Goal: Task Accomplishment & Management: Manage account settings

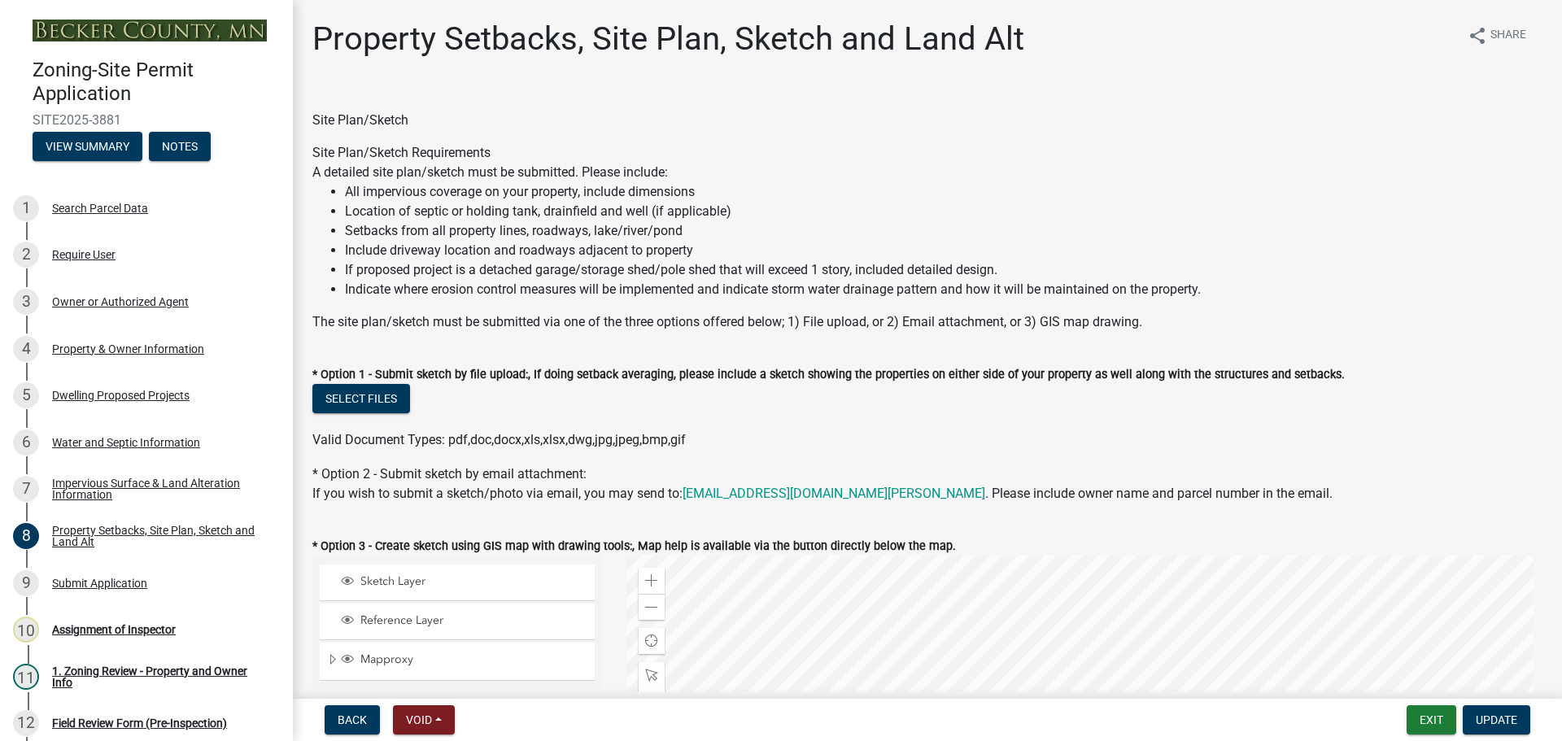
select select "7b13c63f-e699-4112-b373-98fbd28ec536"
select select "2e080c5a-0cc7-4619-8f05-57ce16dac6f0"
select select "b56a4575-9846-47cf-8067-c59a4853da22"
select select "12f785fb-c378-4b18-841c-21c73dc99083"
select select "12da6293-5841-4f5c-bd92-3658833964cd"
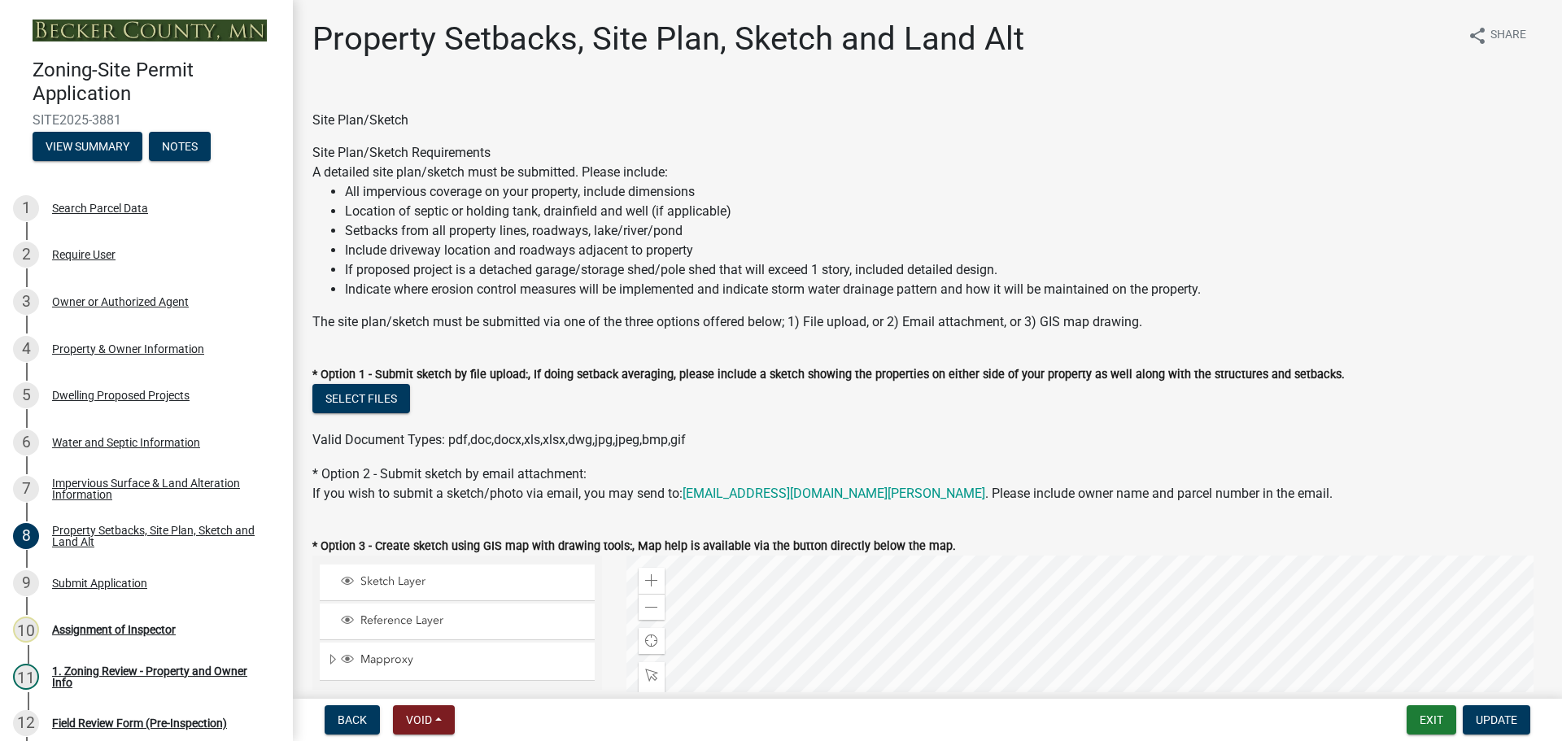
select select "27b2a8b4-abf6-463e-8c0c-7c5d2b4fe26f"
select select "5ad4ab64-b44e-481c-9000-9e5907aa74e1"
select select "a96800da-4e88-4c62-b1ff-2cd17f9e3346"
select select "c8b8ea71-7088-4e87-a493-7bc88cc2835b"
select select "133211ff-91ce-4a0a-9235-b48a7e2069a0"
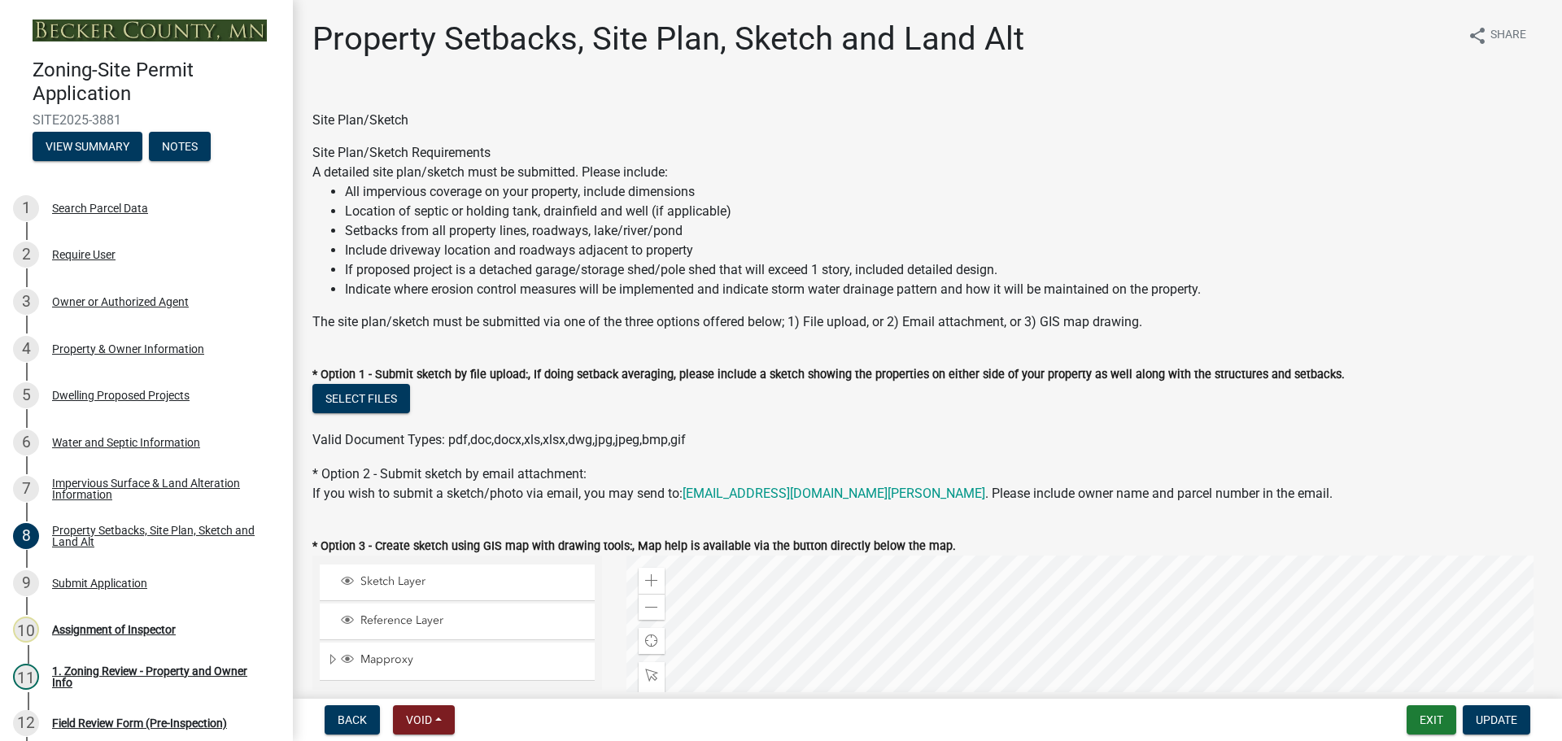
select select "4421853d-5e11-4b64-95ec-6c47066881cc"
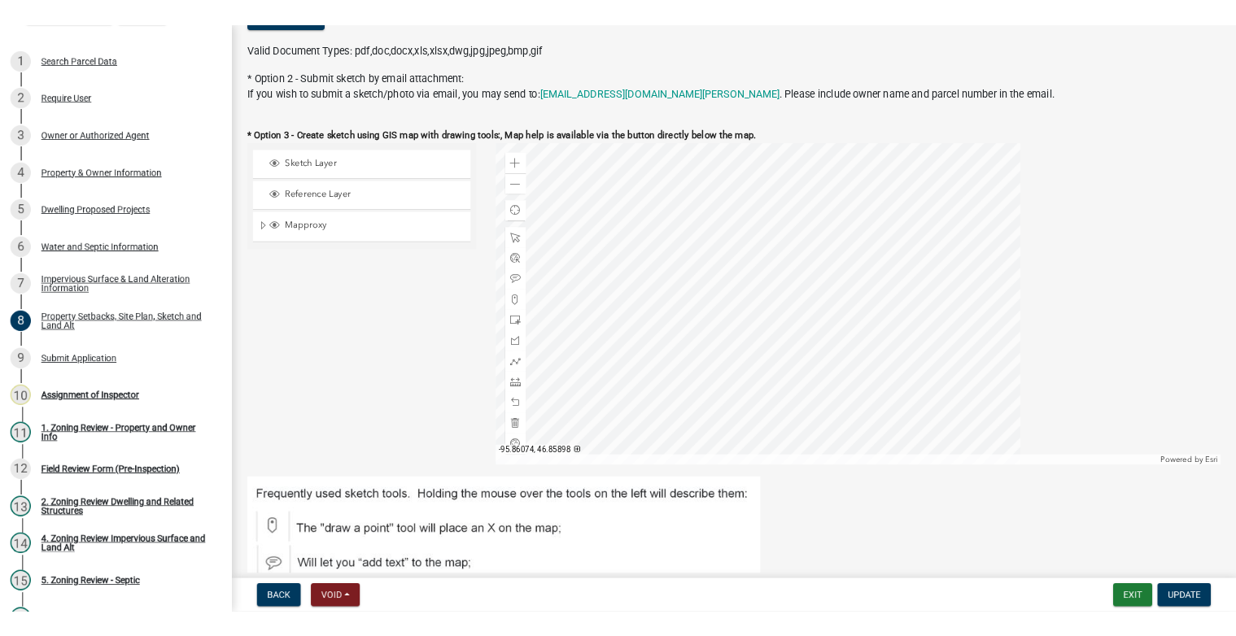
scroll to position [434, 0]
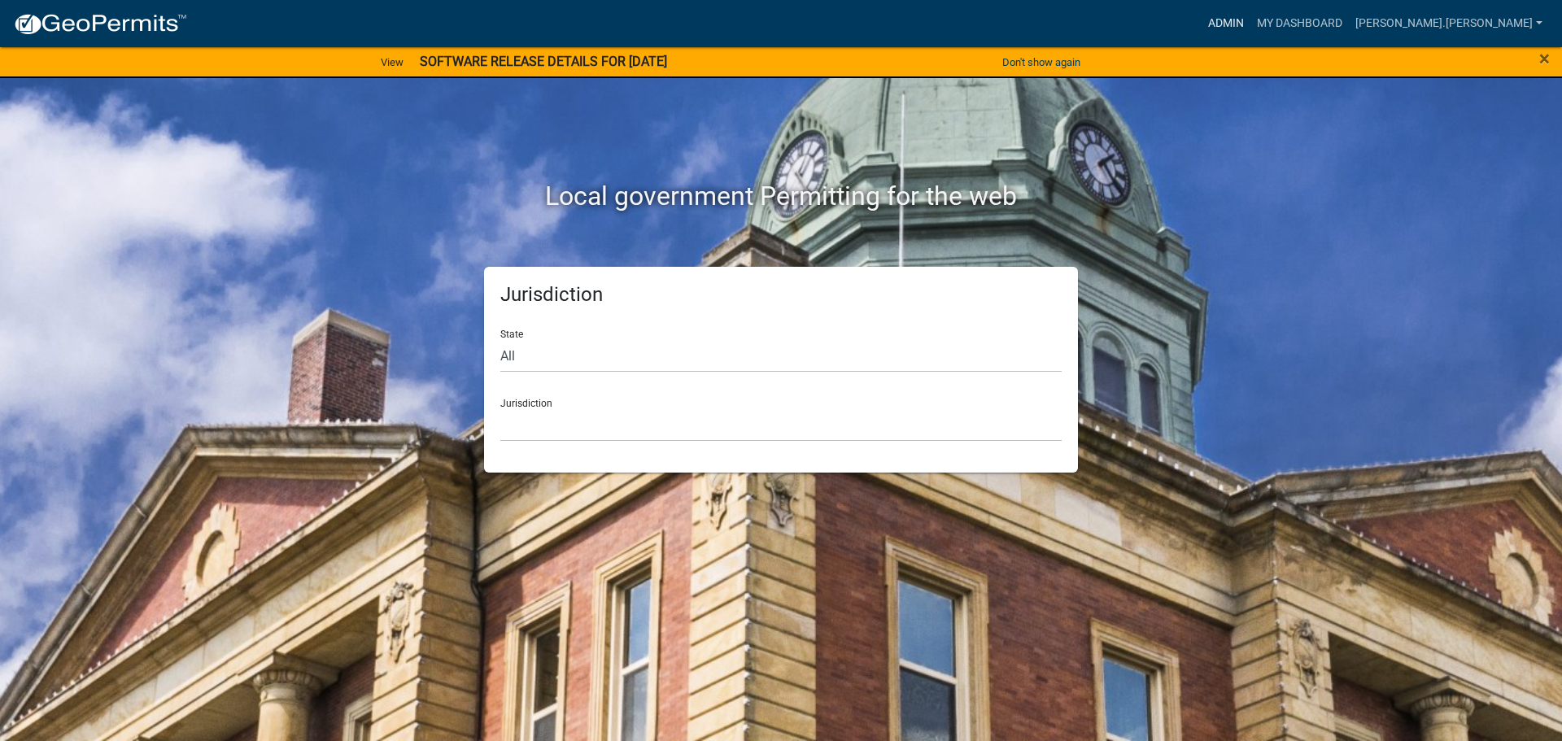
click at [1250, 15] on link "Admin" at bounding box center [1225, 23] width 49 height 31
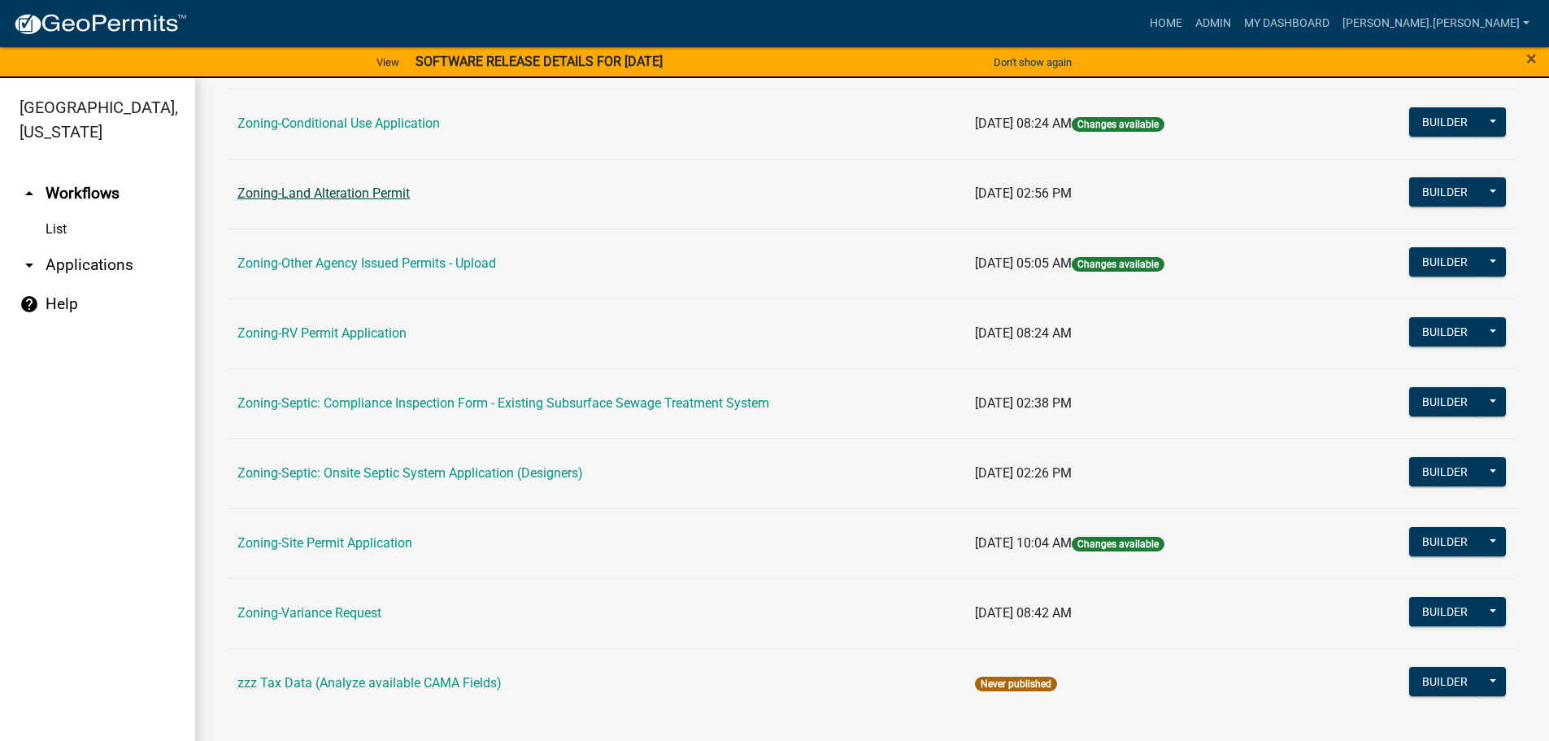
scroll to position [507, 0]
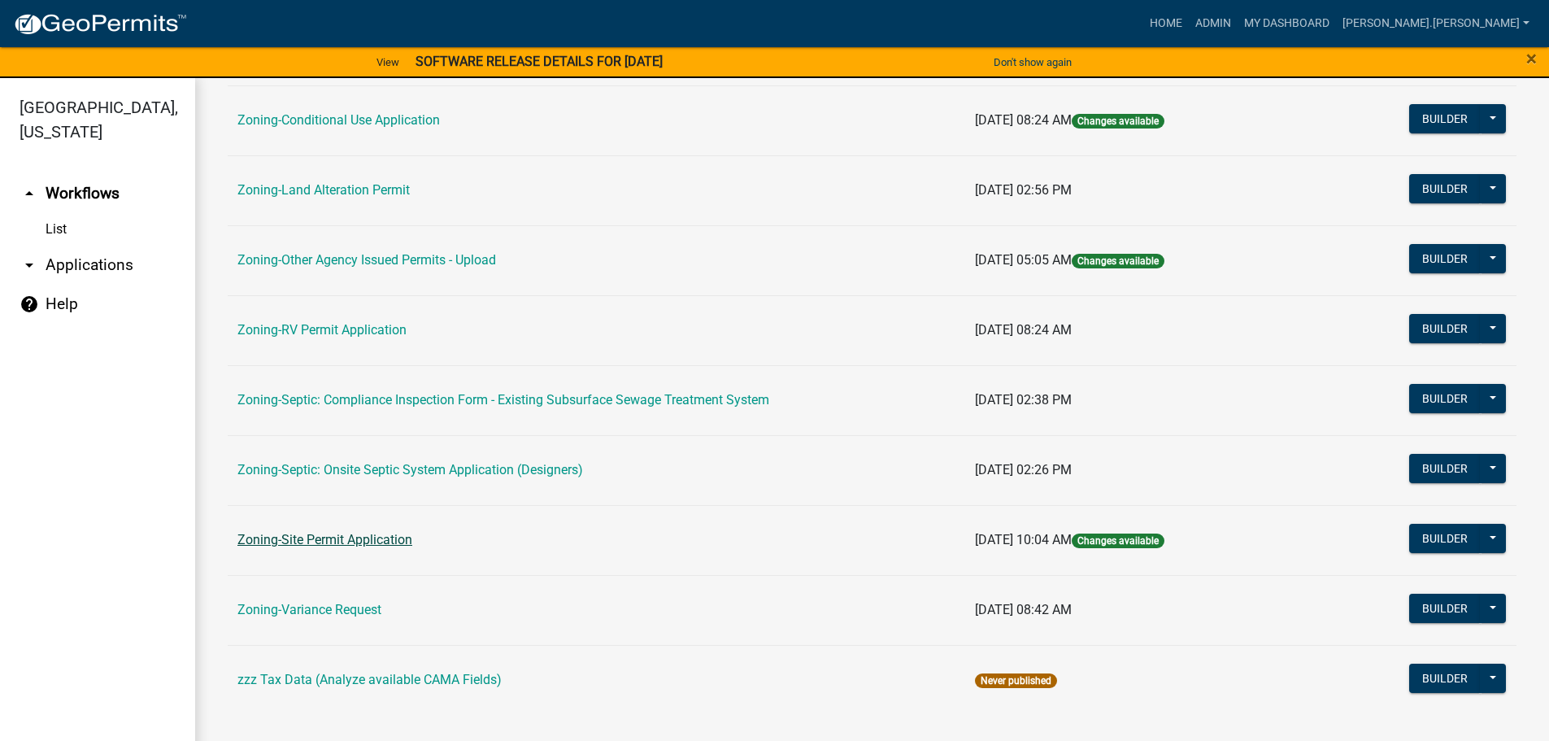
click at [343, 538] on link "Zoning-Site Permit Application" at bounding box center [325, 539] width 175 height 15
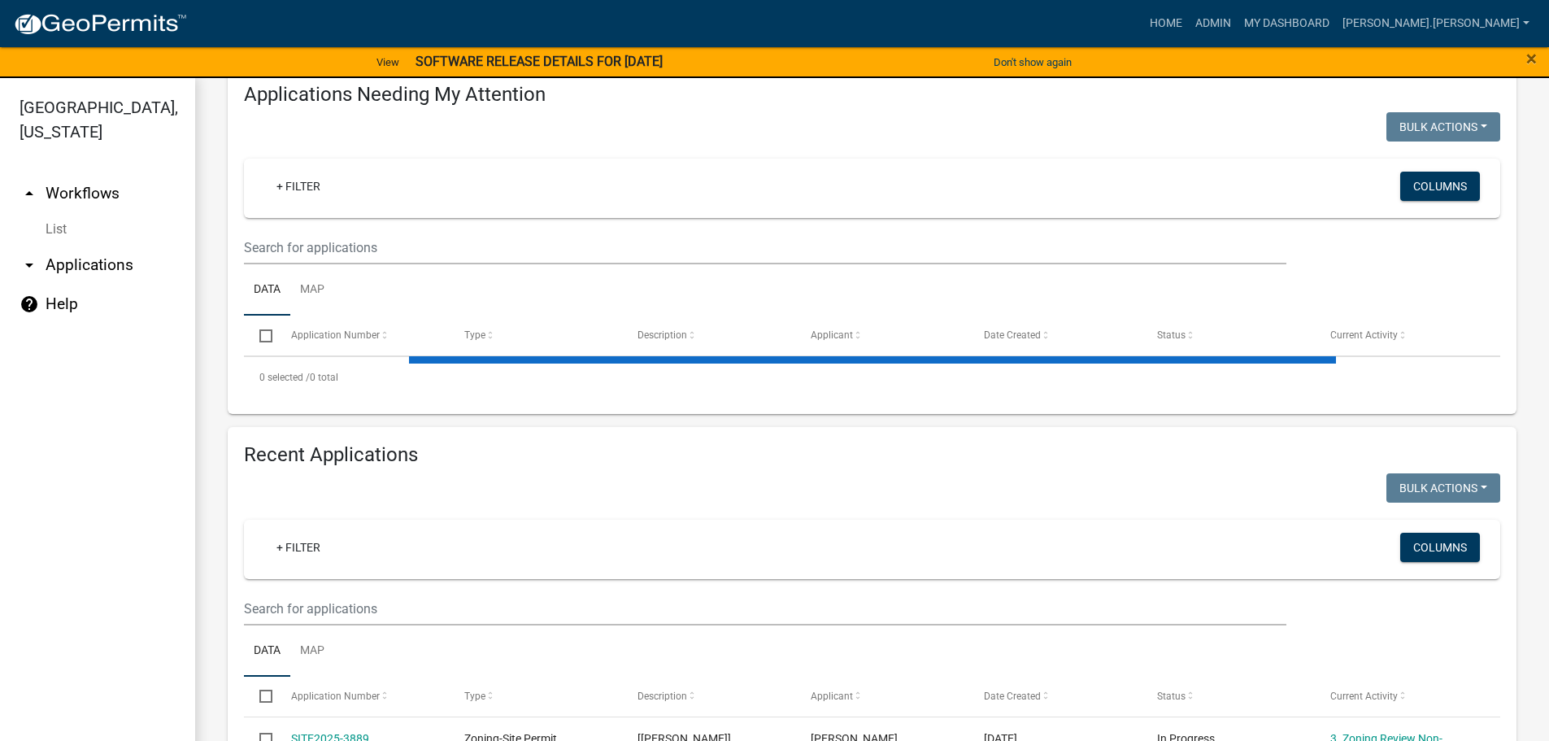
scroll to position [163, 0]
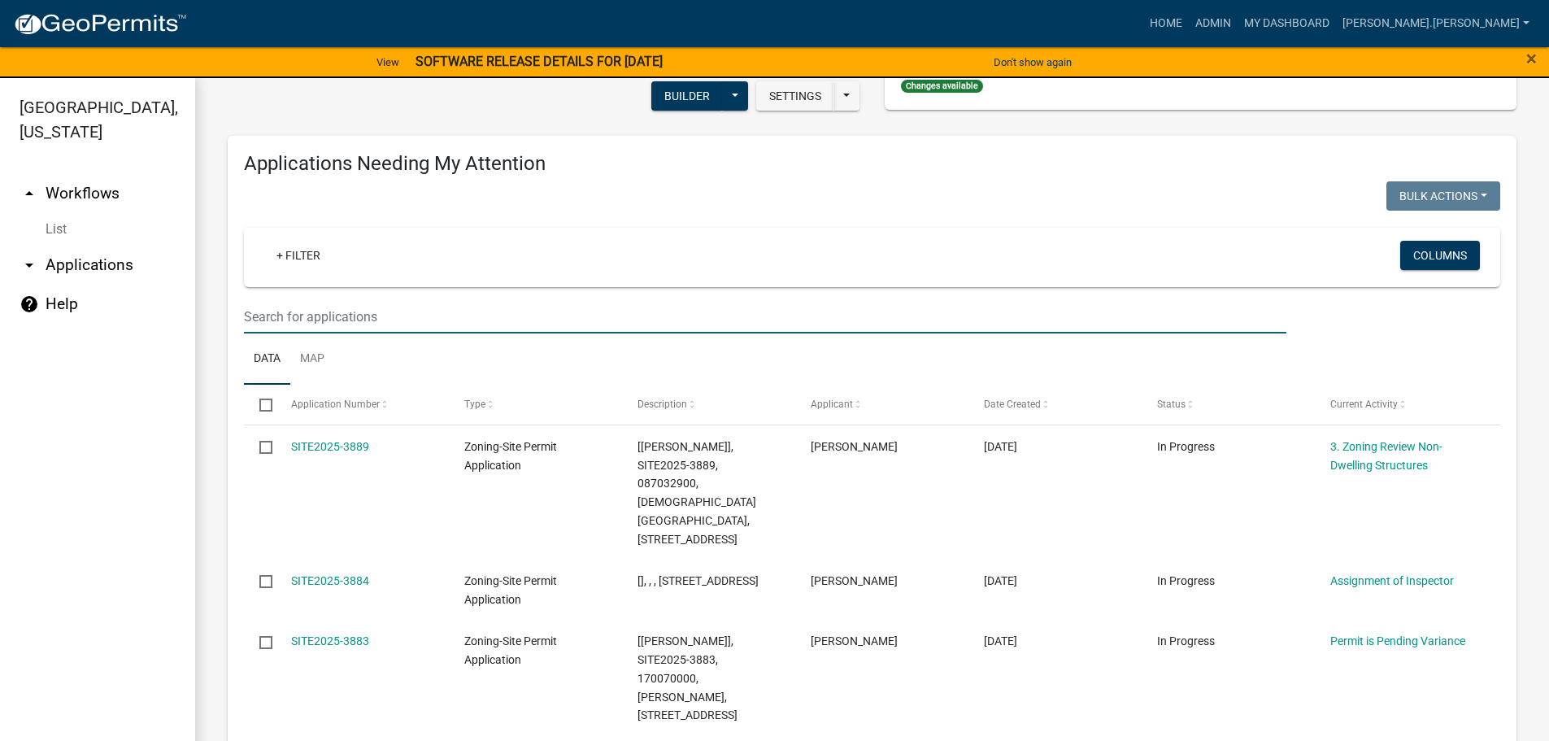
click at [368, 309] on input "text" at bounding box center [765, 316] width 1043 height 33
type input "s"
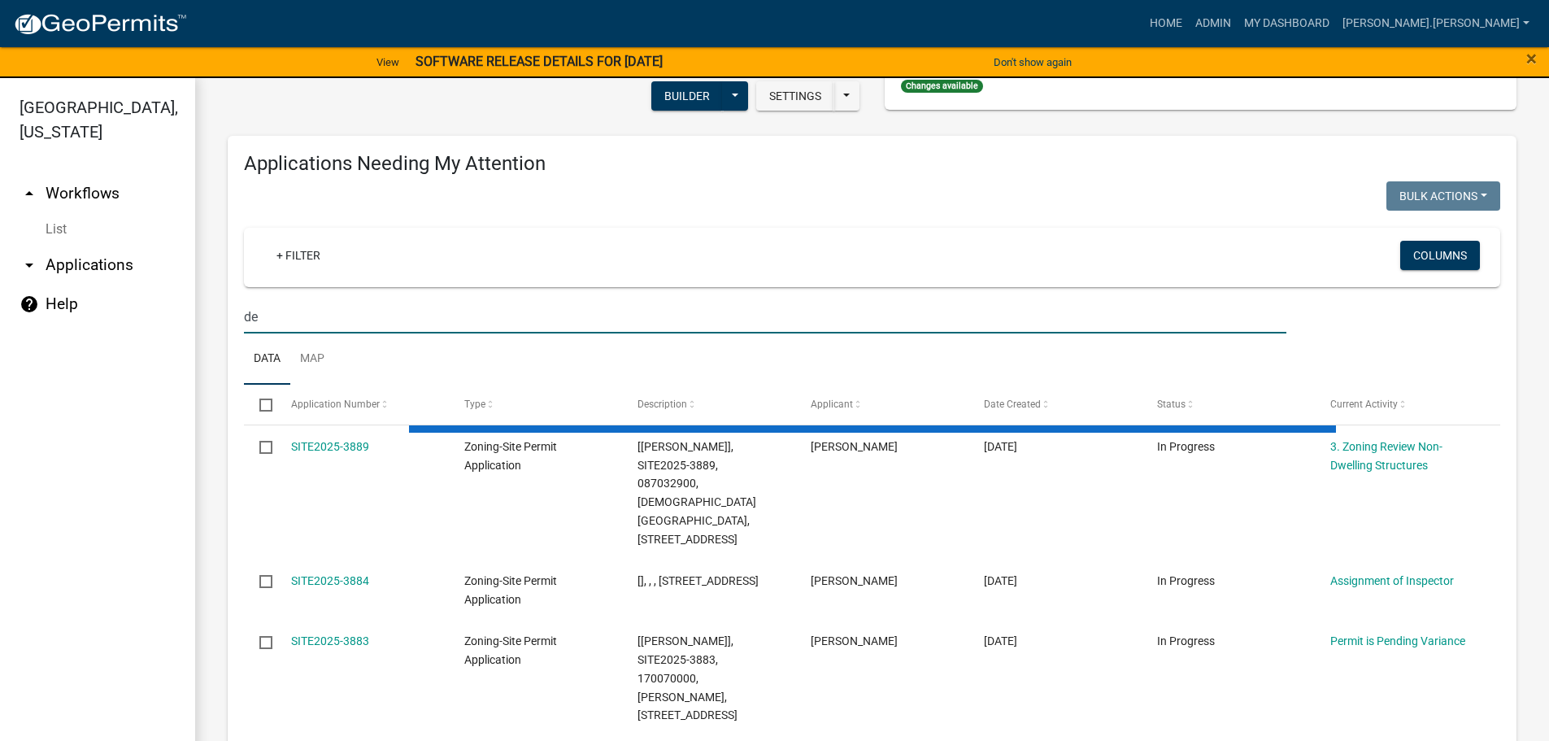
type input "d"
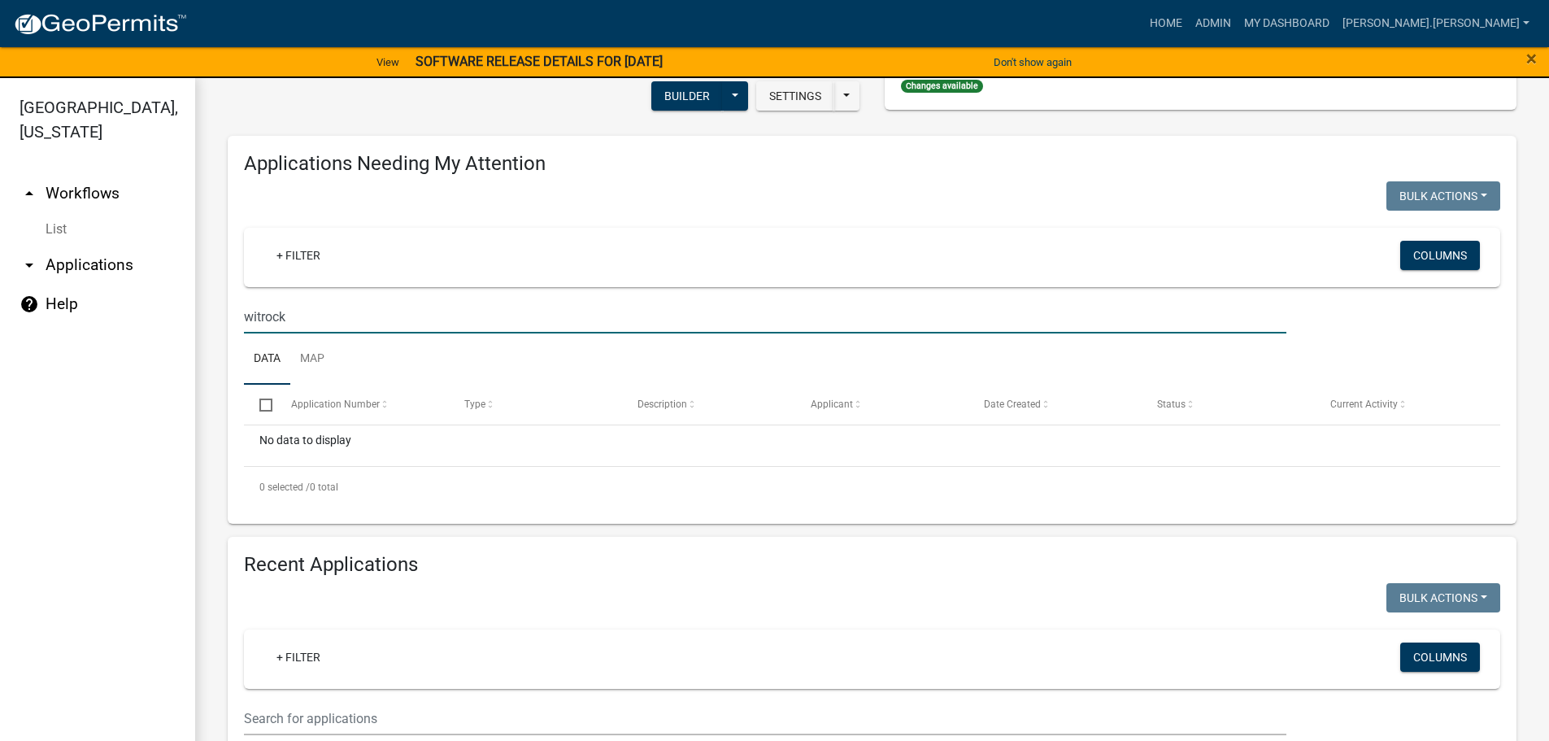
click at [259, 322] on input "witrock" at bounding box center [765, 316] width 1043 height 33
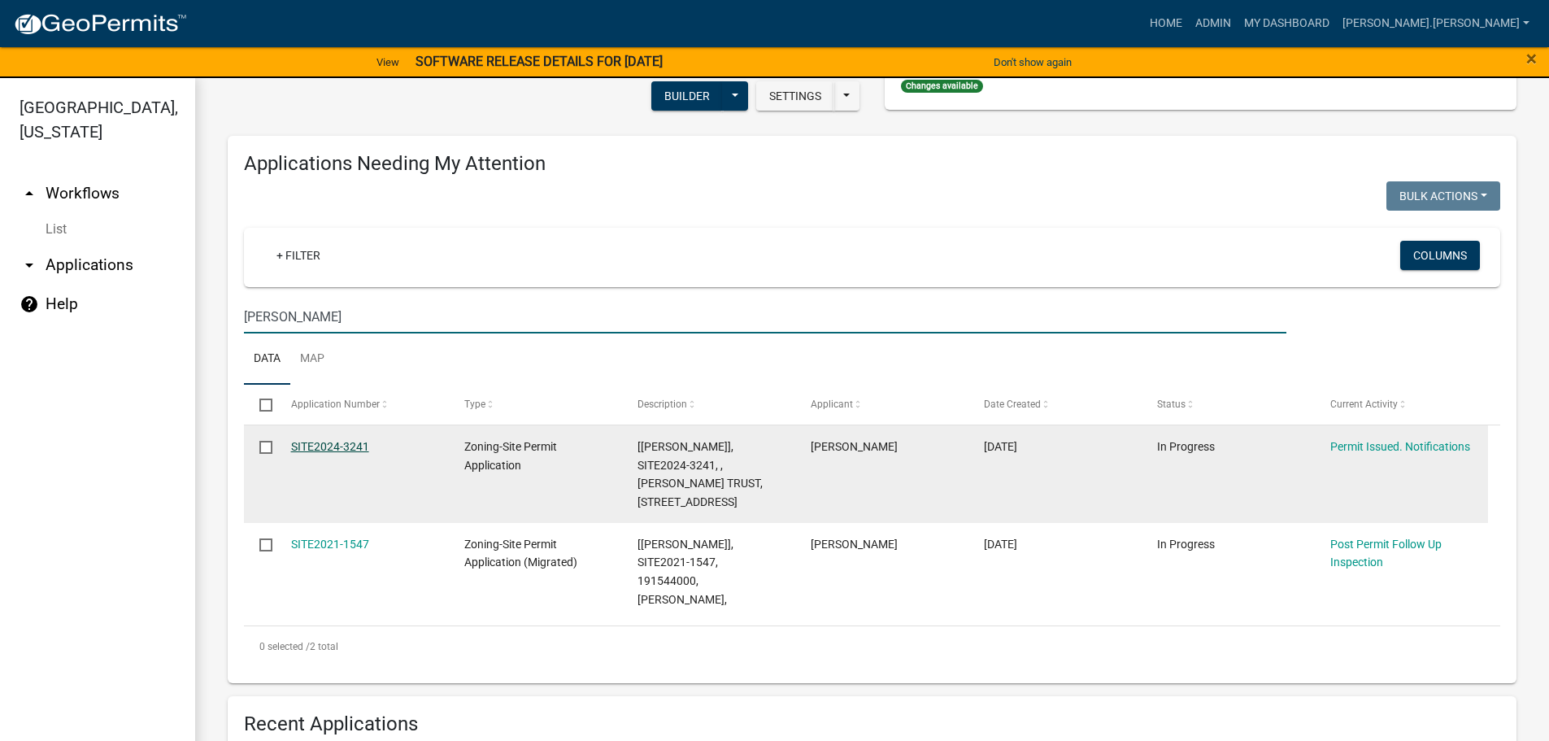
type input "wittrock"
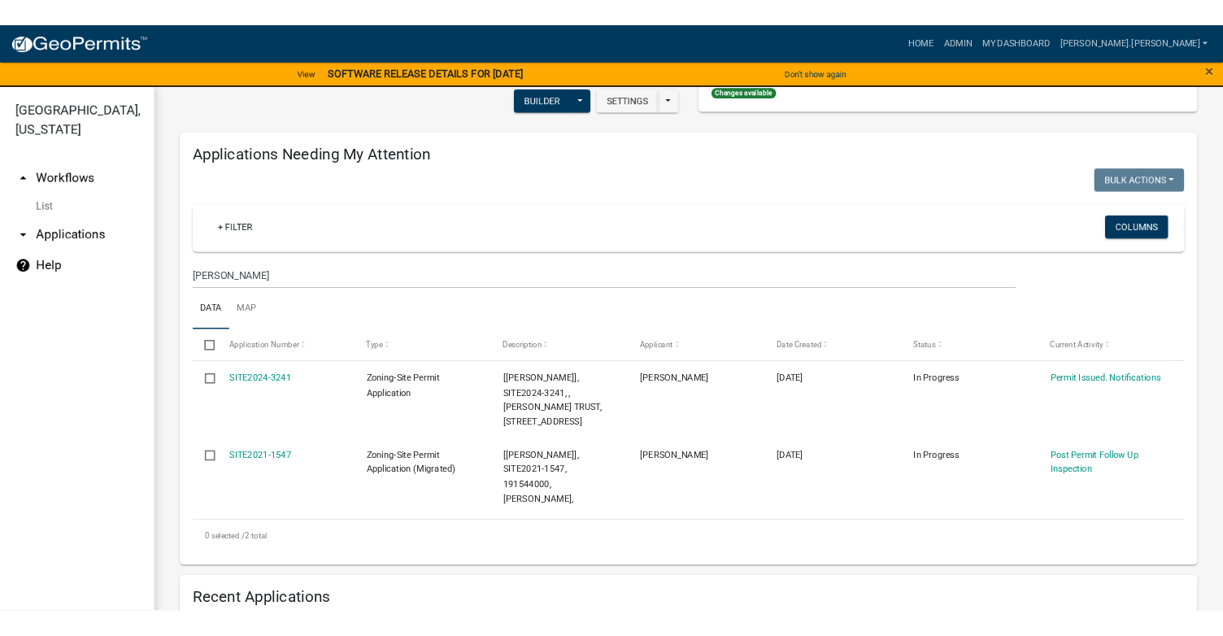
scroll to position [182, 0]
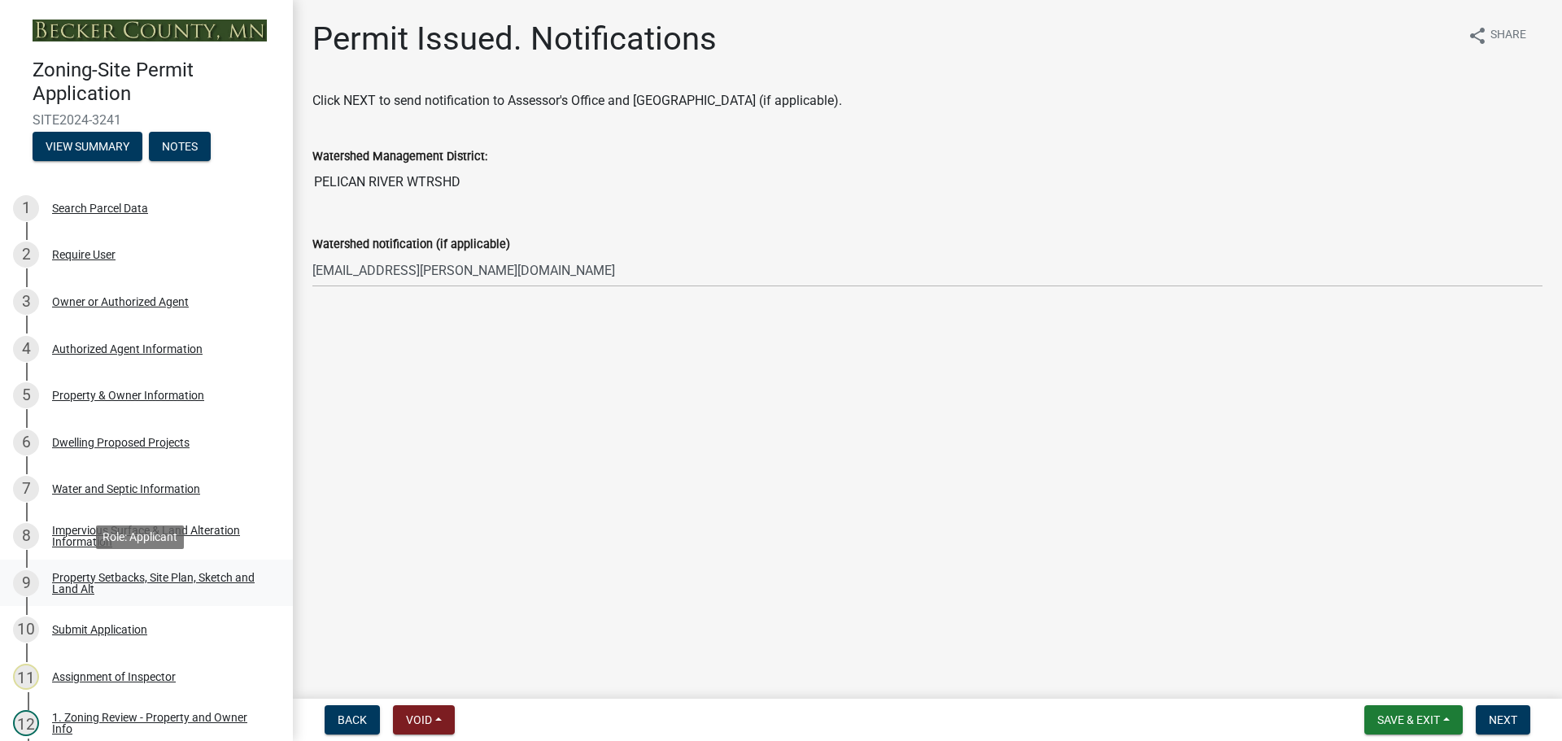
click at [132, 572] on div "Property Setbacks, Site Plan, Sketch and Land Alt" at bounding box center [159, 583] width 215 height 23
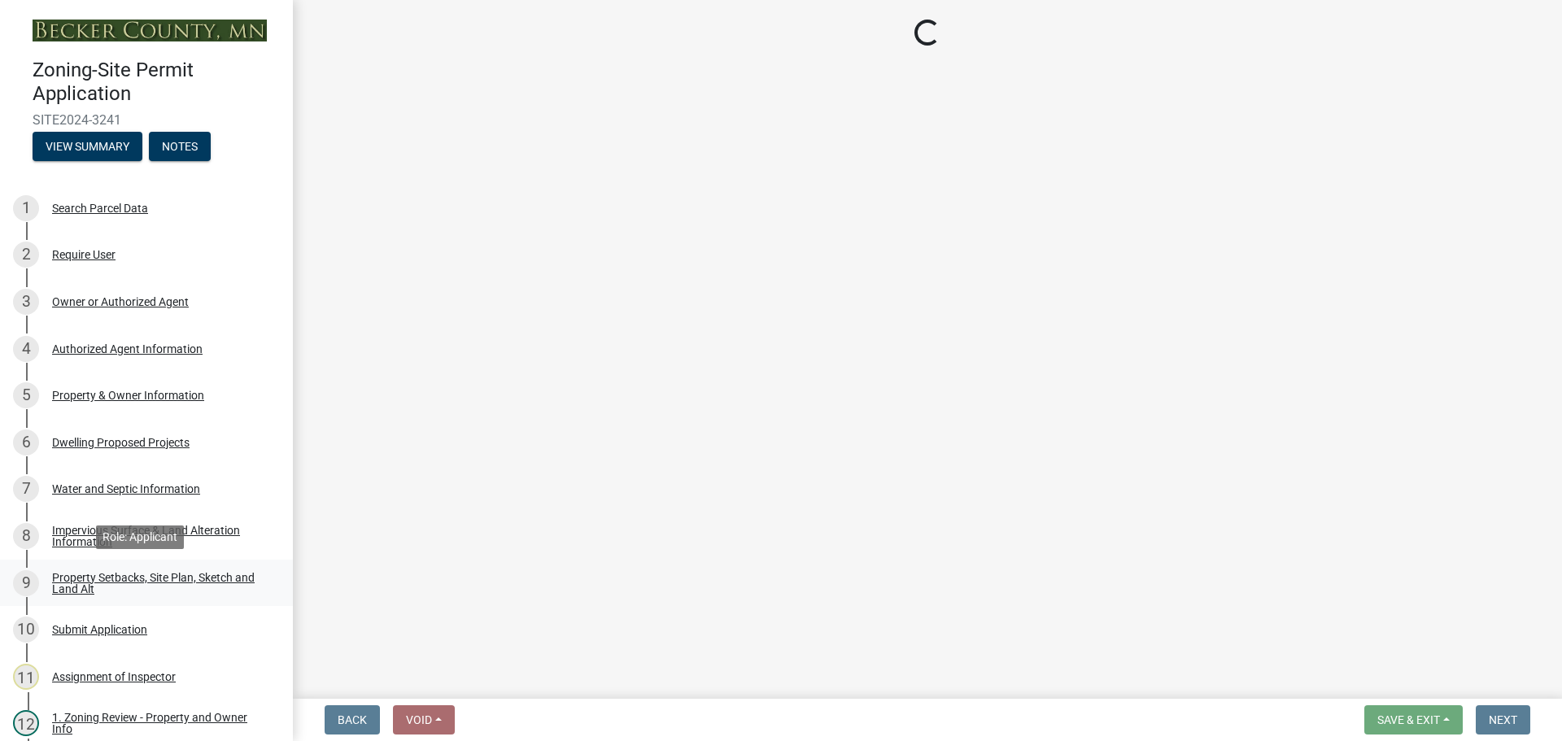
select select "7b13c63f-e699-4112-b373-98fbd28ec536"
select select "ad3f1f1c-7656-4cfc-b9d8-d6dc1c91b001"
select select "b56a4575-9846-47cf-8067-c59a4853da22"
select select "12f785fb-c378-4b18-841c-21c73dc99083"
select select "e8ab2dc3-aa3f-46f3-9b4a-37eb25ad84af"
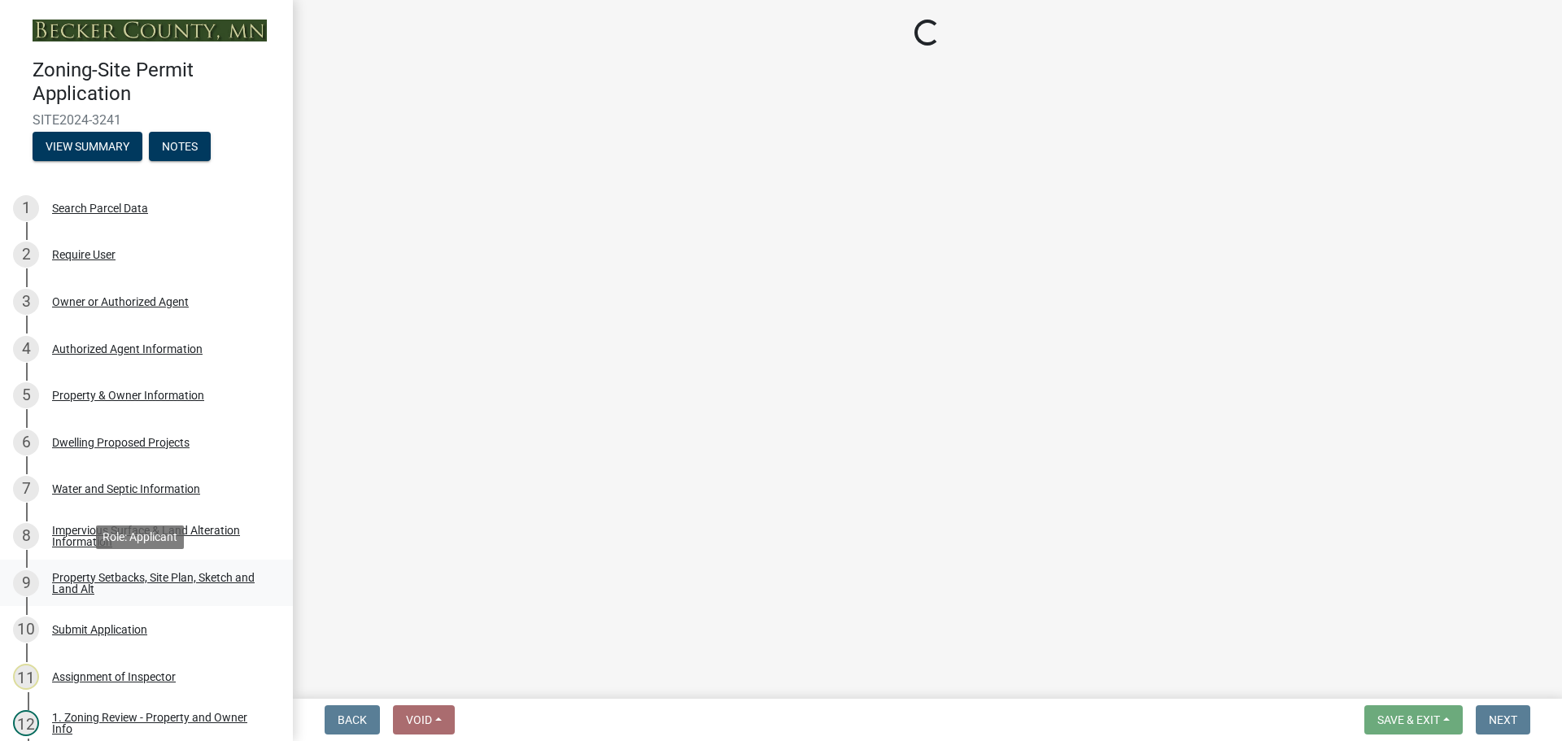
select select "27b2a8b4-abf6-463e-8c0c-7c5d2b4fe26f"
select select "5ad4ab64-b44e-481c-9000-9e5907aa74e1"
select select "e019de12-4845-45f2-ad10-5fb76eee0e55"
select select "c8b8ea71-7088-4e87-a493-7bc88cc2835b"
select select "d6c1d38b-8561-4345-845e-72dfbb0578a1"
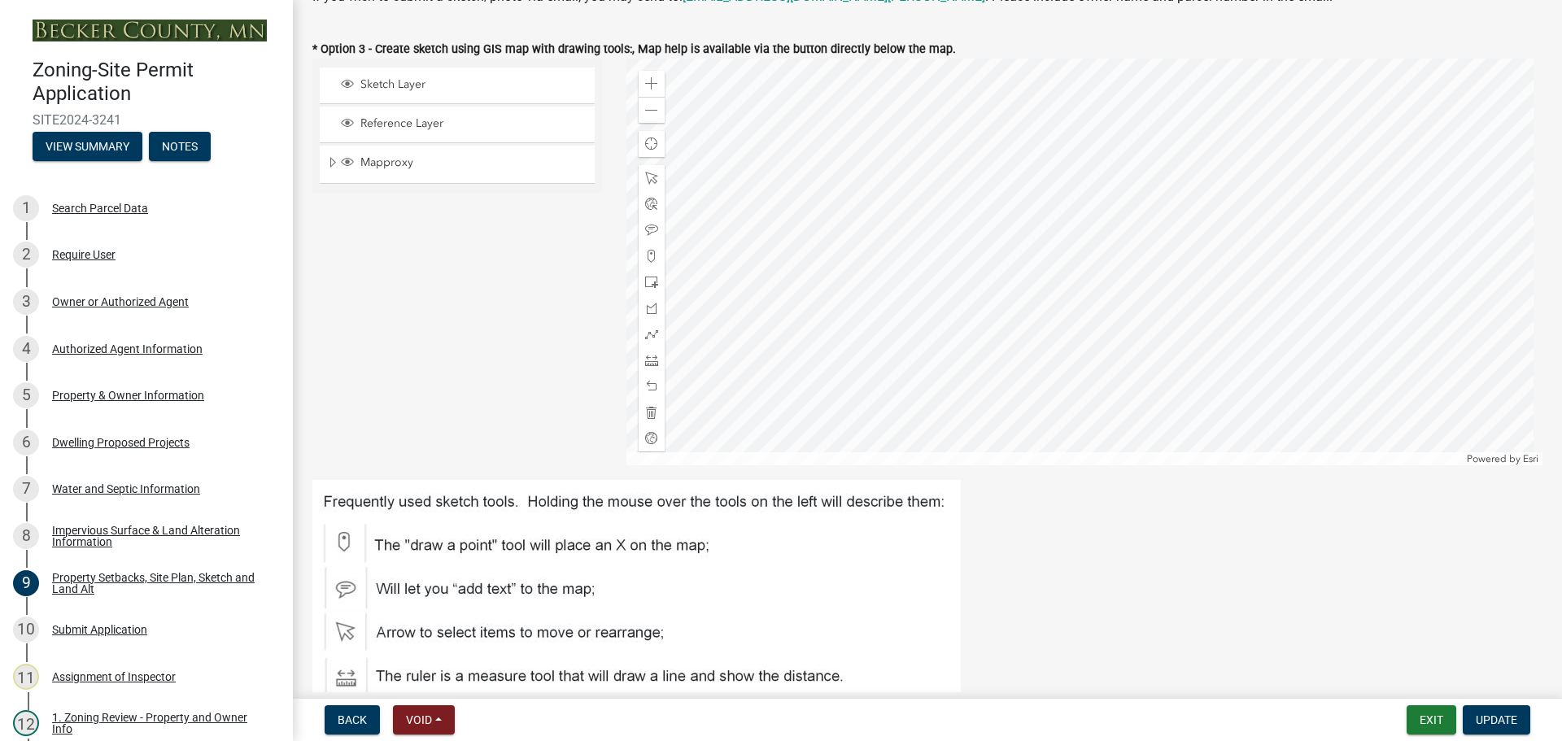
scroll to position [813, 0]
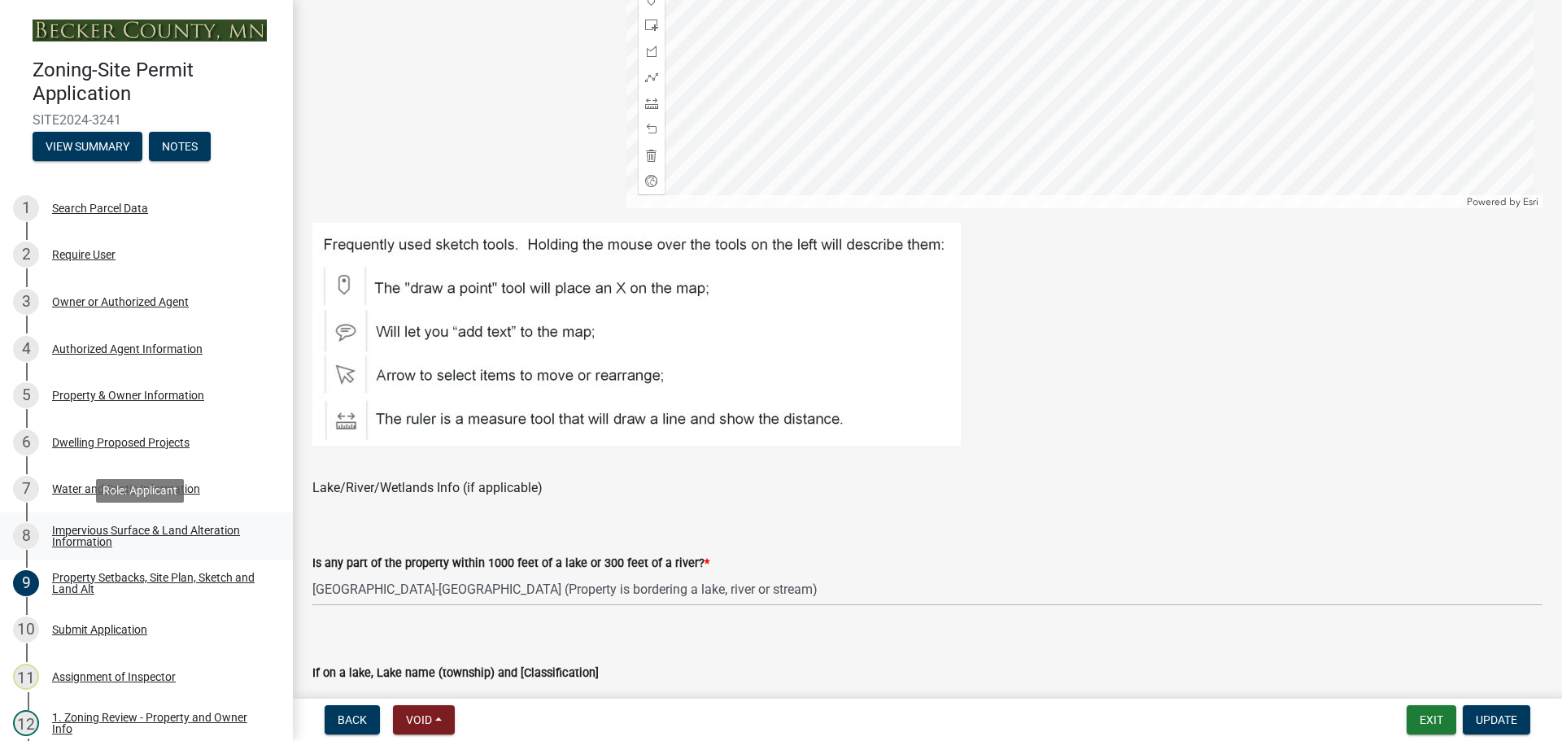
click at [158, 525] on div "Impervious Surface & Land Alteration Information" at bounding box center [159, 536] width 215 height 23
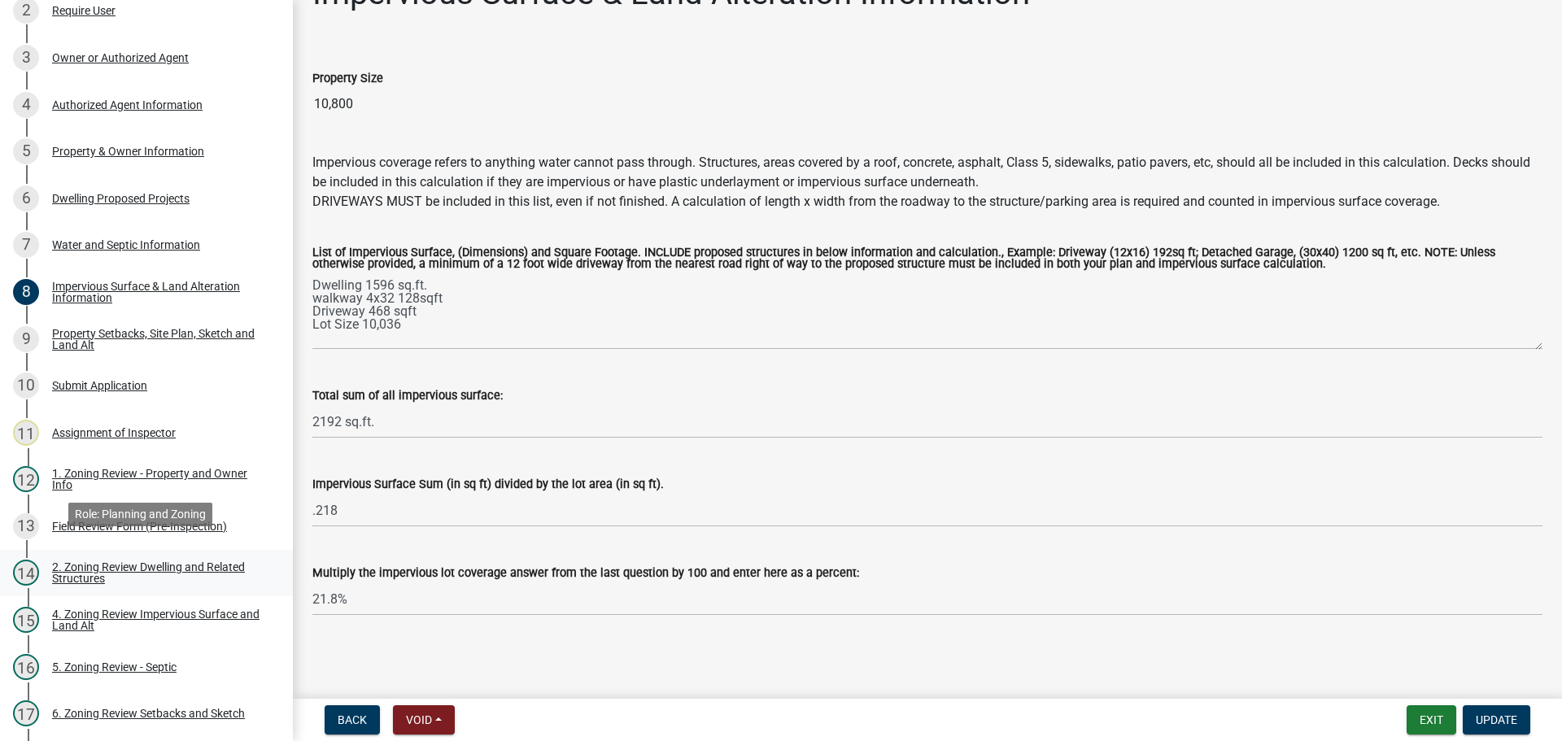
scroll to position [488, 0]
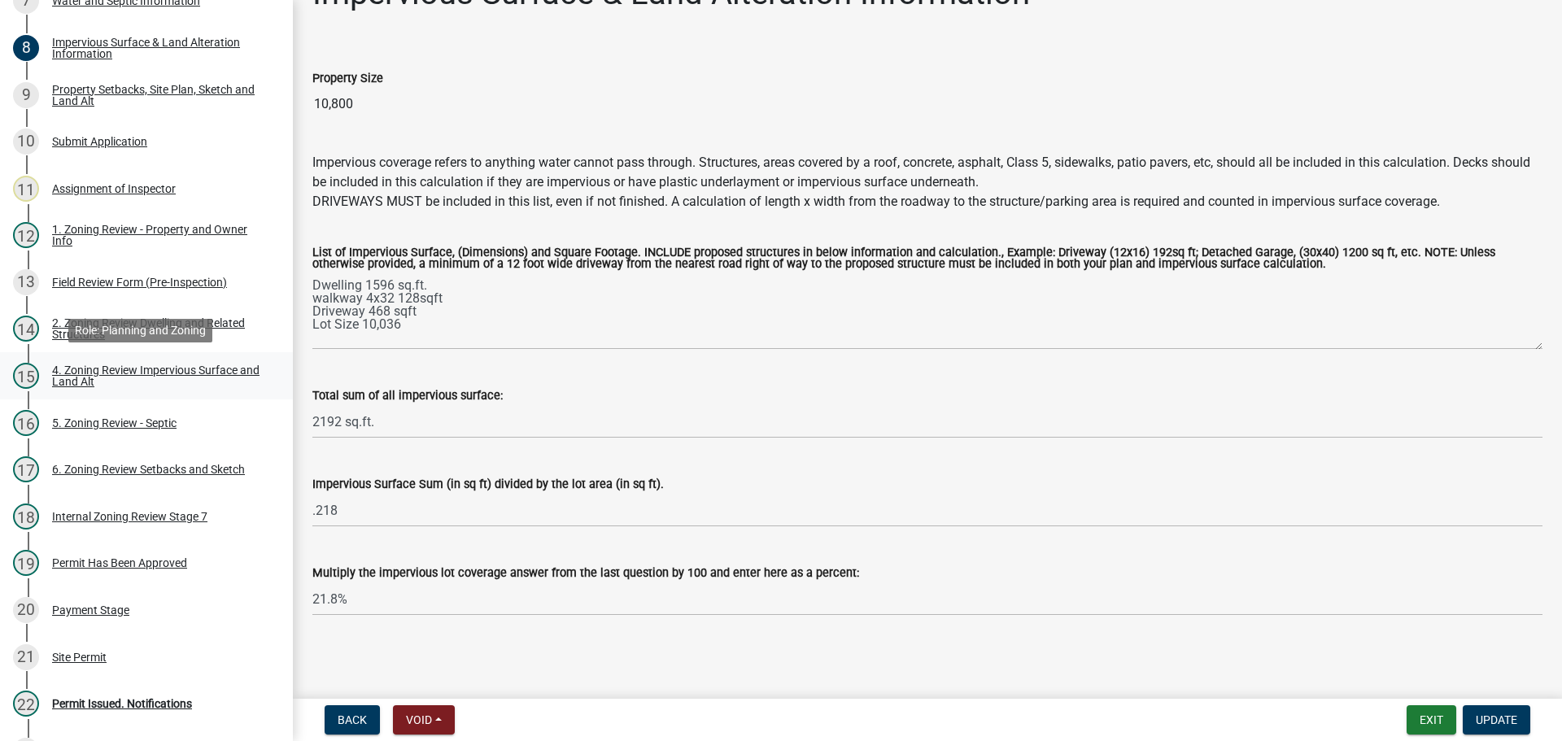
click at [163, 366] on div "4. Zoning Review Impervious Surface and Land Alt" at bounding box center [159, 375] width 215 height 23
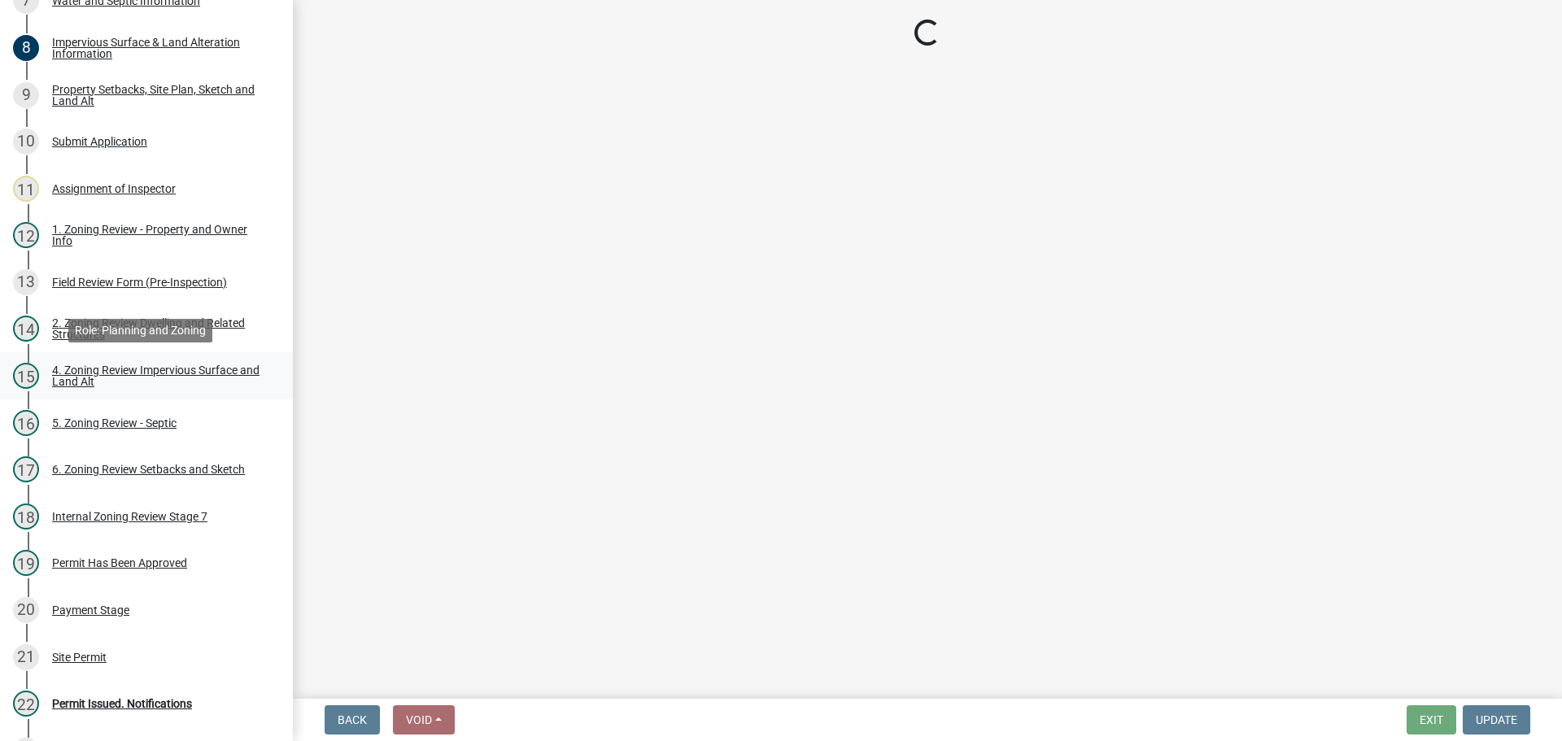
select select "3665092c-ce7d-4442-ac77-6d54585868c2"
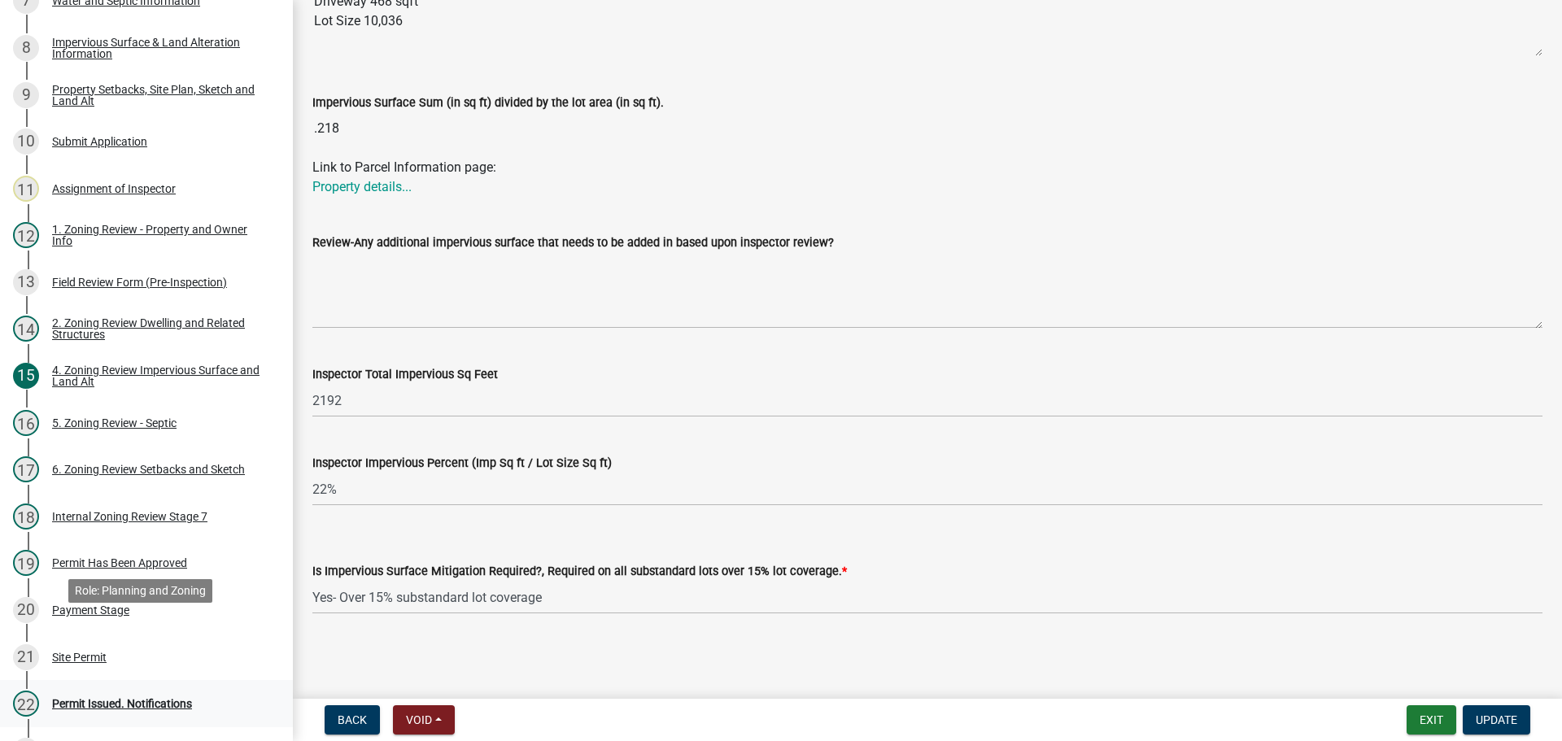
scroll to position [732, 0]
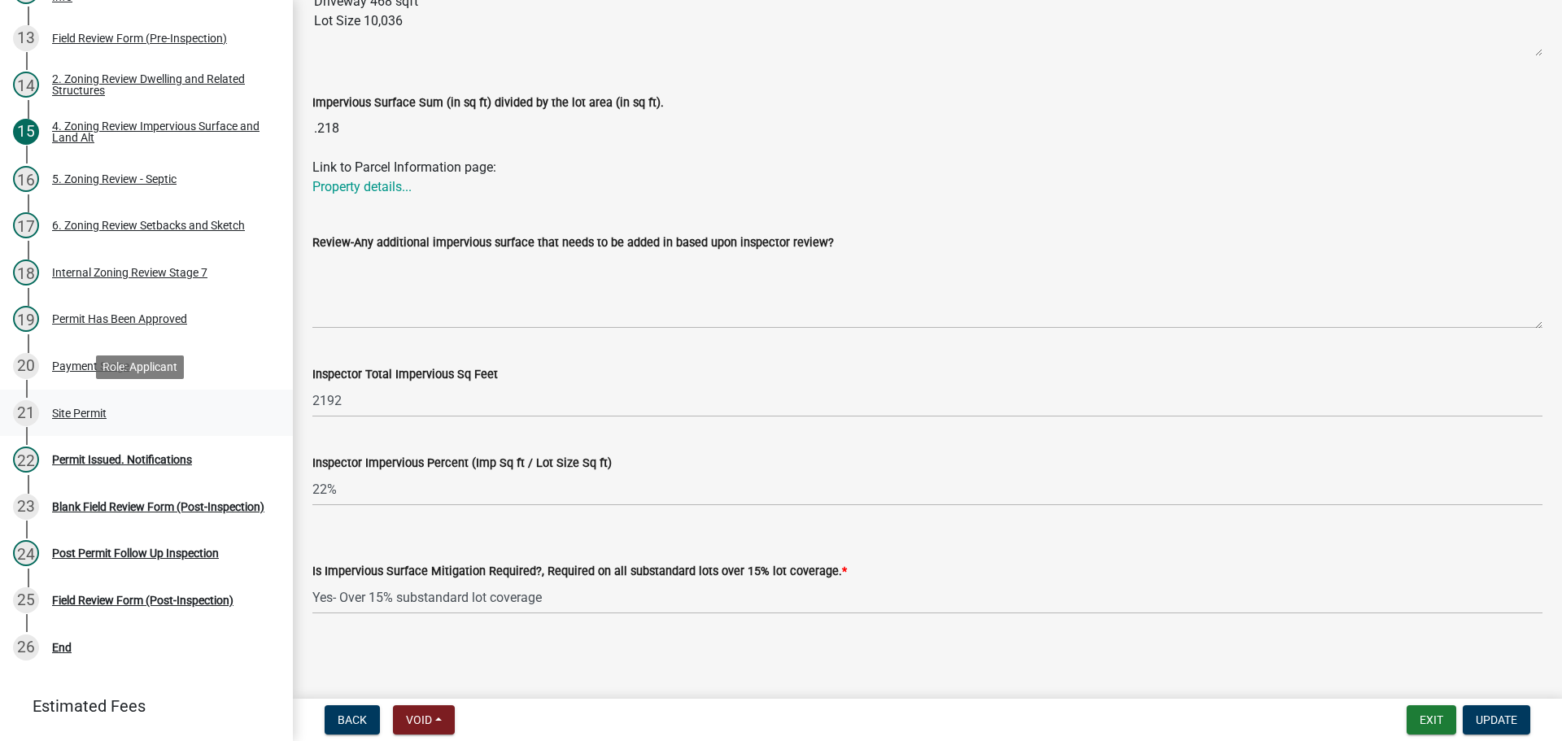
drag, startPoint x: 88, startPoint y: 412, endPoint x: 88, endPoint y: 423, distance: 11.4
click at [88, 412] on div "Site Permit" at bounding box center [79, 412] width 54 height 11
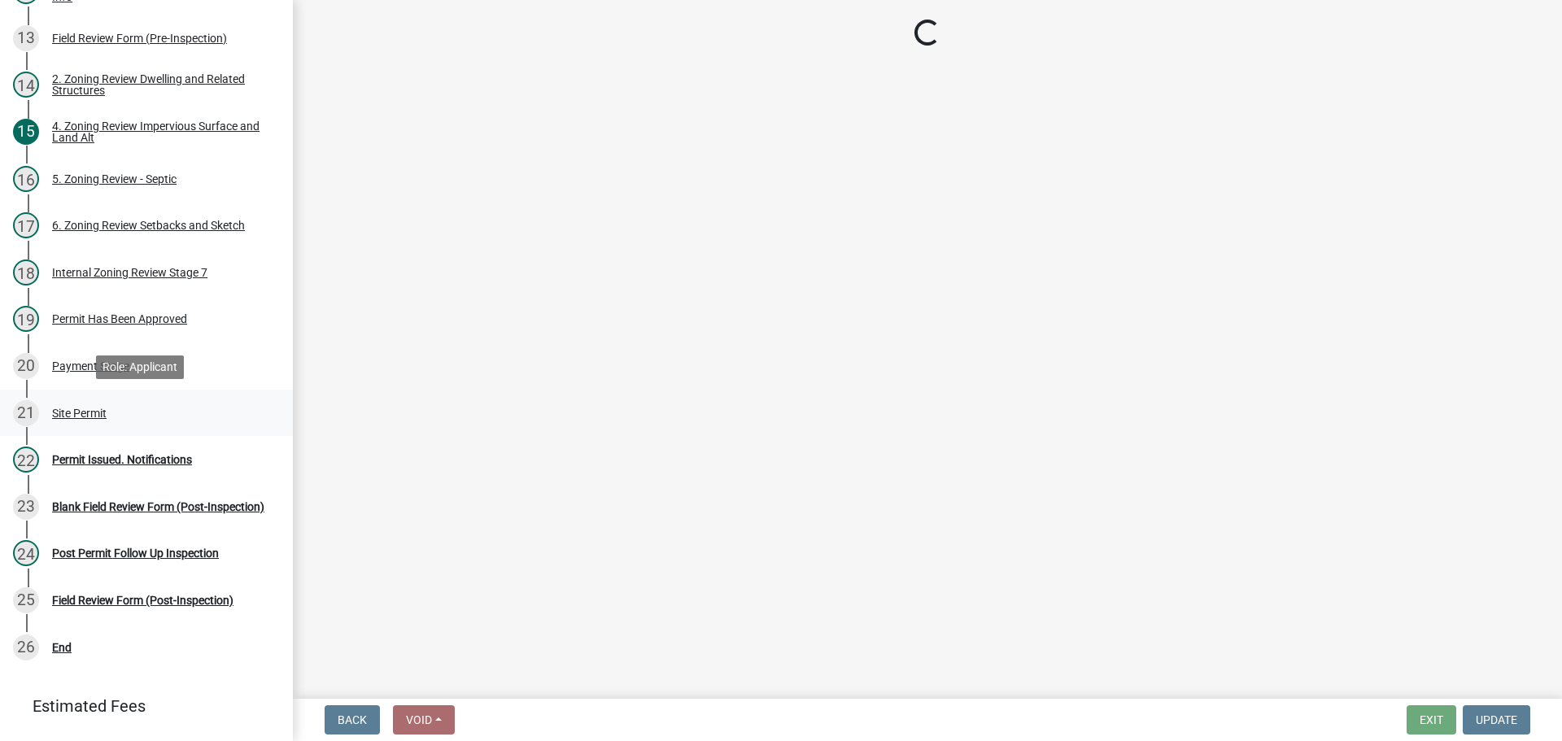
scroll to position [0, 0]
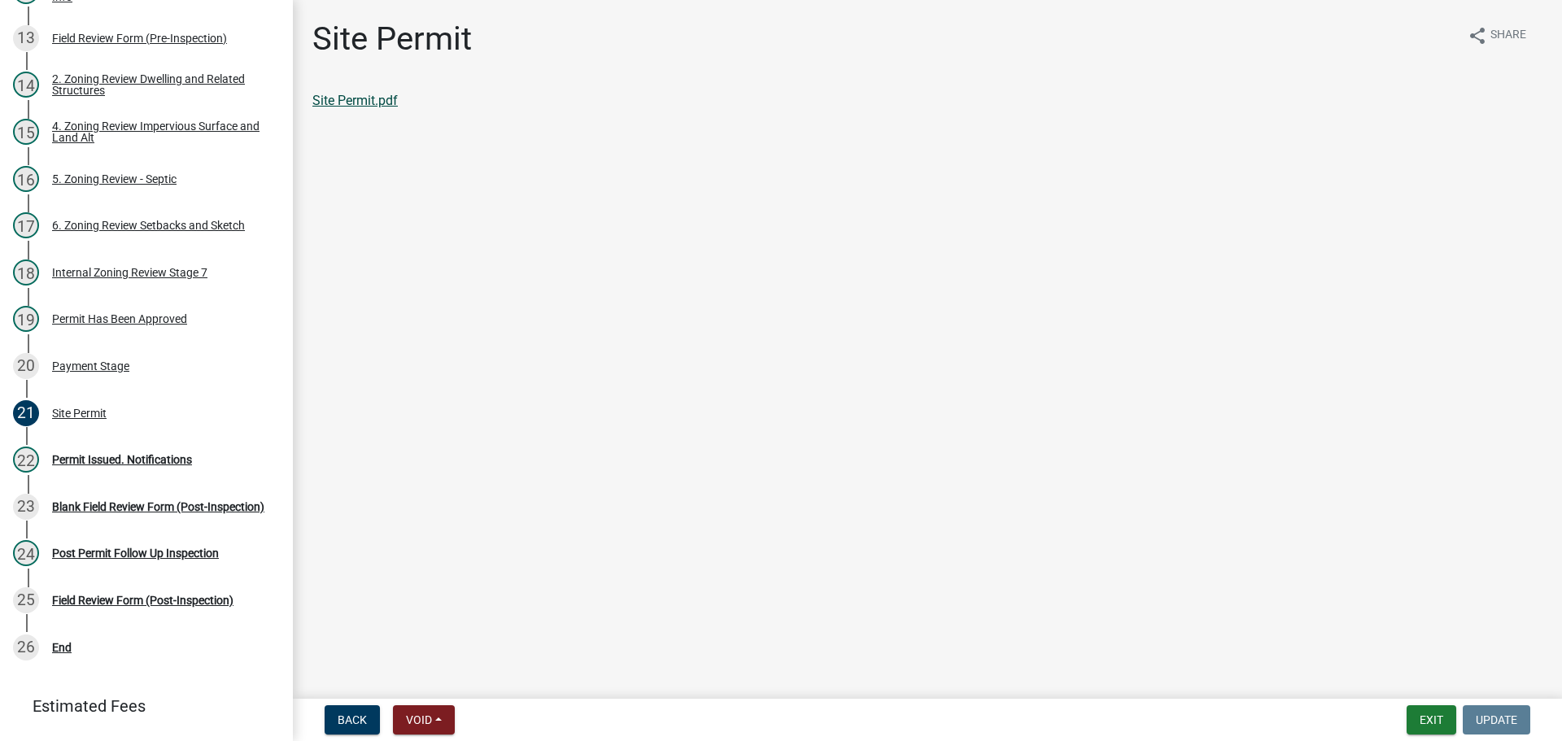
click at [380, 103] on link "Site Permit.pdf" at bounding box center [354, 100] width 85 height 15
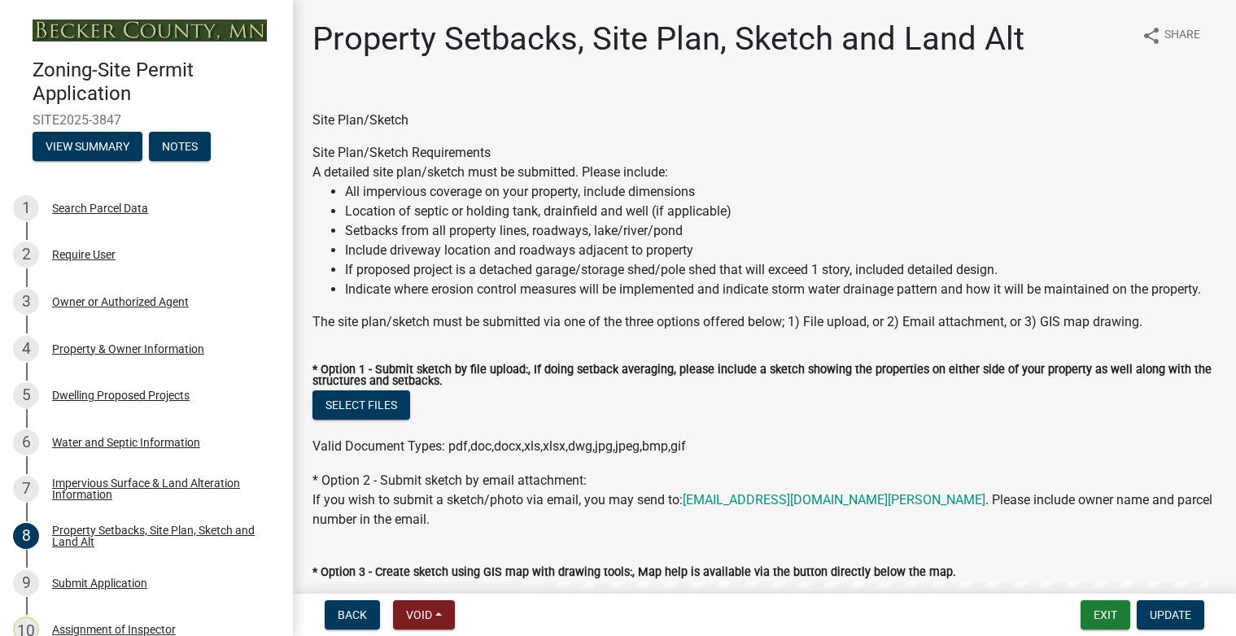
select select "d89fbfa0-1150-4954-b91c-9d482c9530a3"
select select "b56a4575-9846-47cf-8067-c59a4853da22"
select select "e8ab2dc3-aa3f-46f3-9b4a-37eb25ad84af"
select select "27b2a8b4-abf6-463e-8c0c-7c5d2b4fe26f"
select select "5ad4ab64-b44e-481c-9000-9e5907aa74e1"
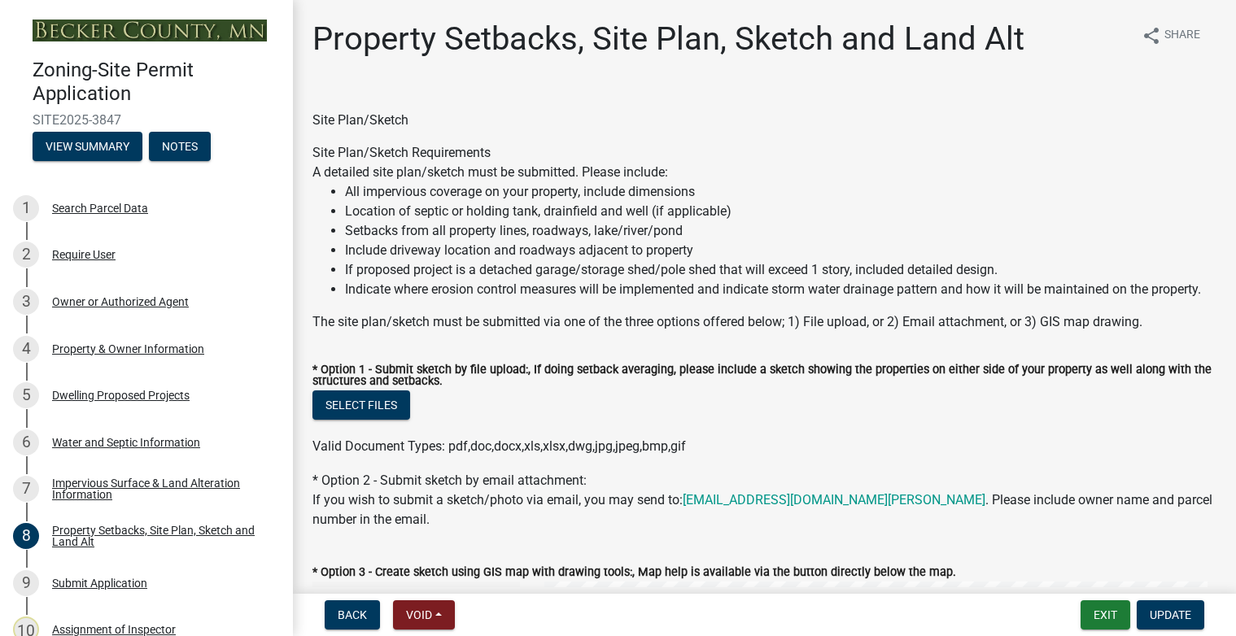
select select "e019de12-4845-45f2-ad10-5fb76eee0e55"
select select "c8b8ea71-7088-4e87-a493-7bc88cc2835b"
select select "133211ff-91ce-4a0a-9235-b48a7e2069a0"
select select "19d13e65-c93d-443e-910a-7a17299544cc"
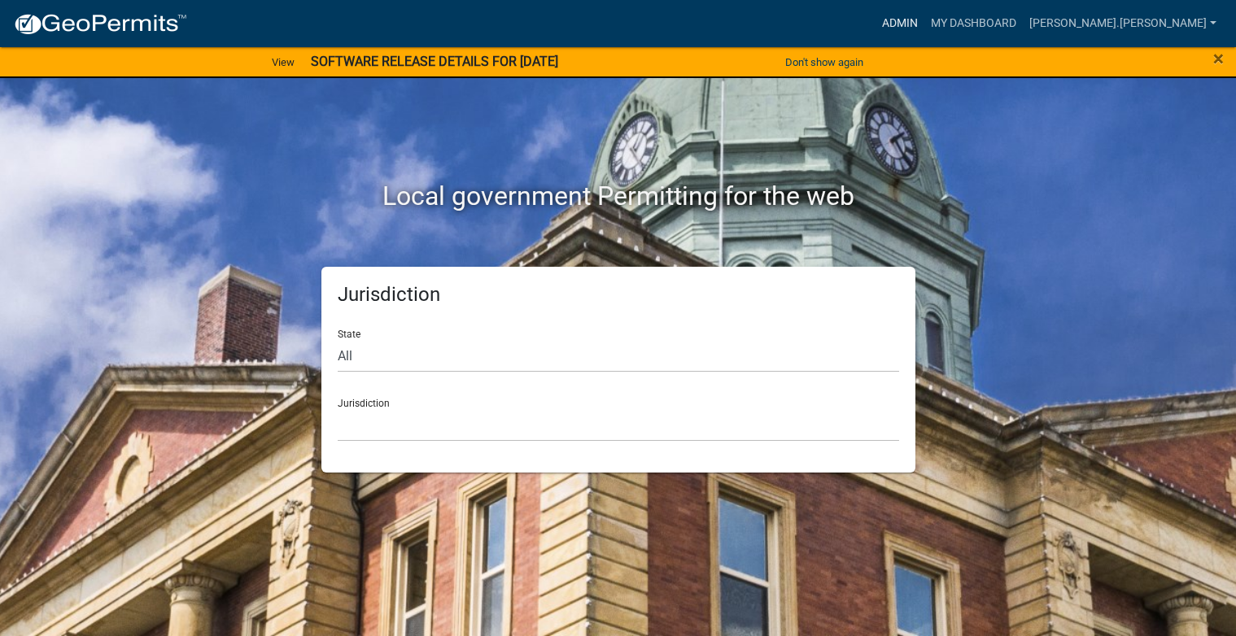
click at [924, 16] on link "Admin" at bounding box center [899, 23] width 49 height 31
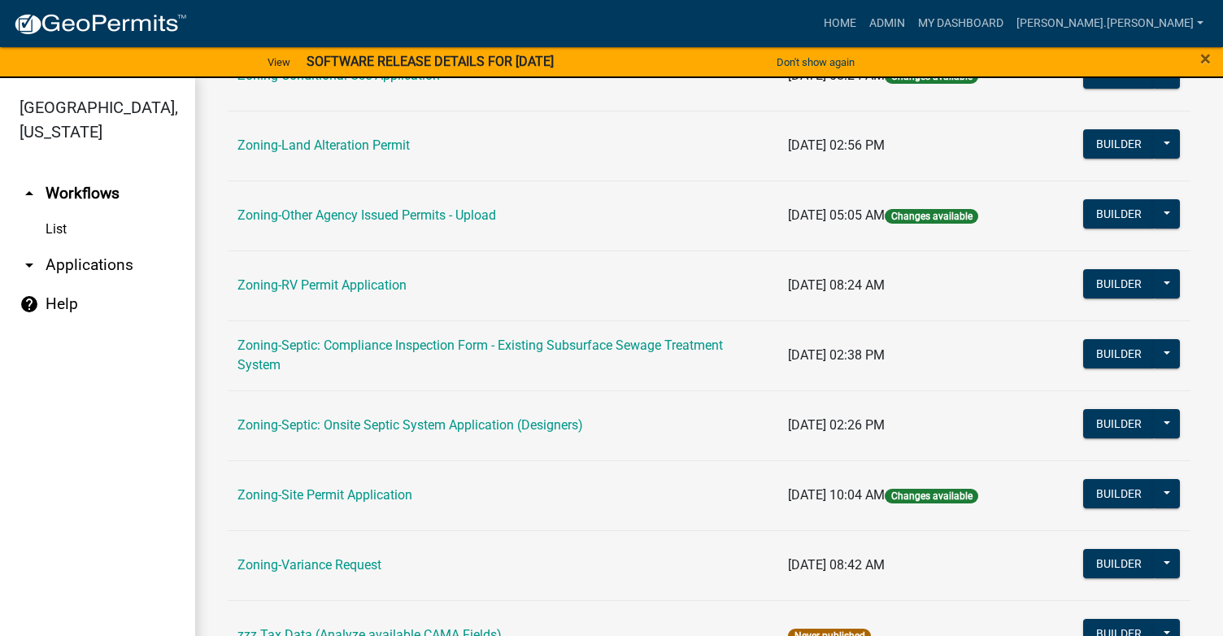
scroll to position [569, 0]
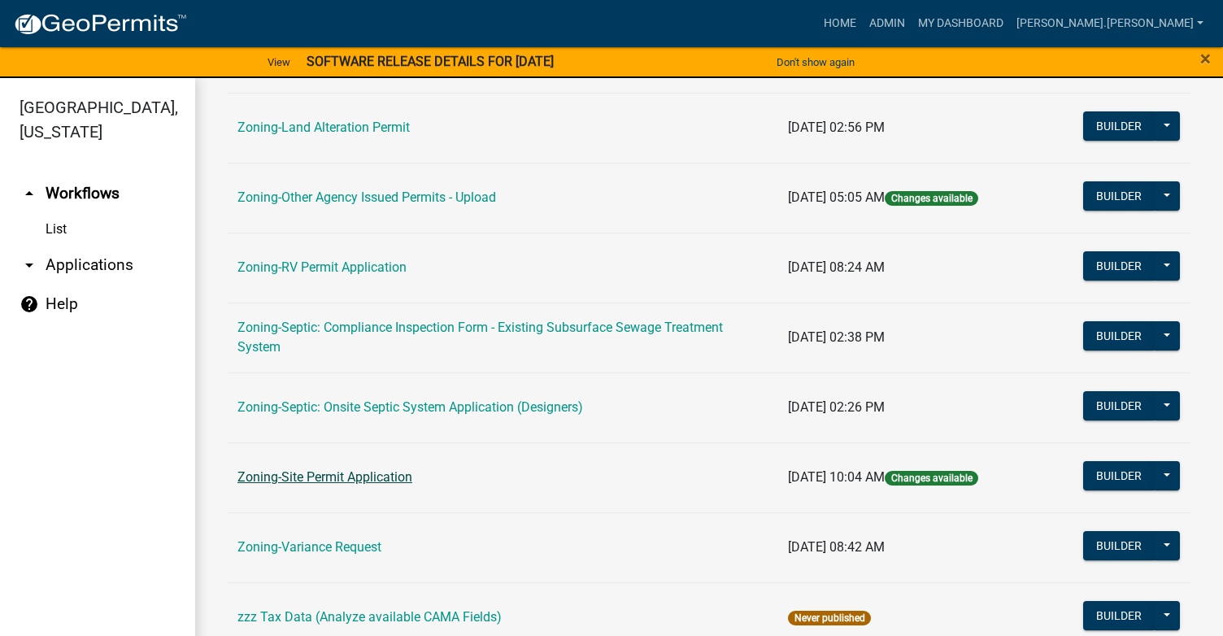
click at [351, 481] on link "Zoning-Site Permit Application" at bounding box center [325, 476] width 175 height 15
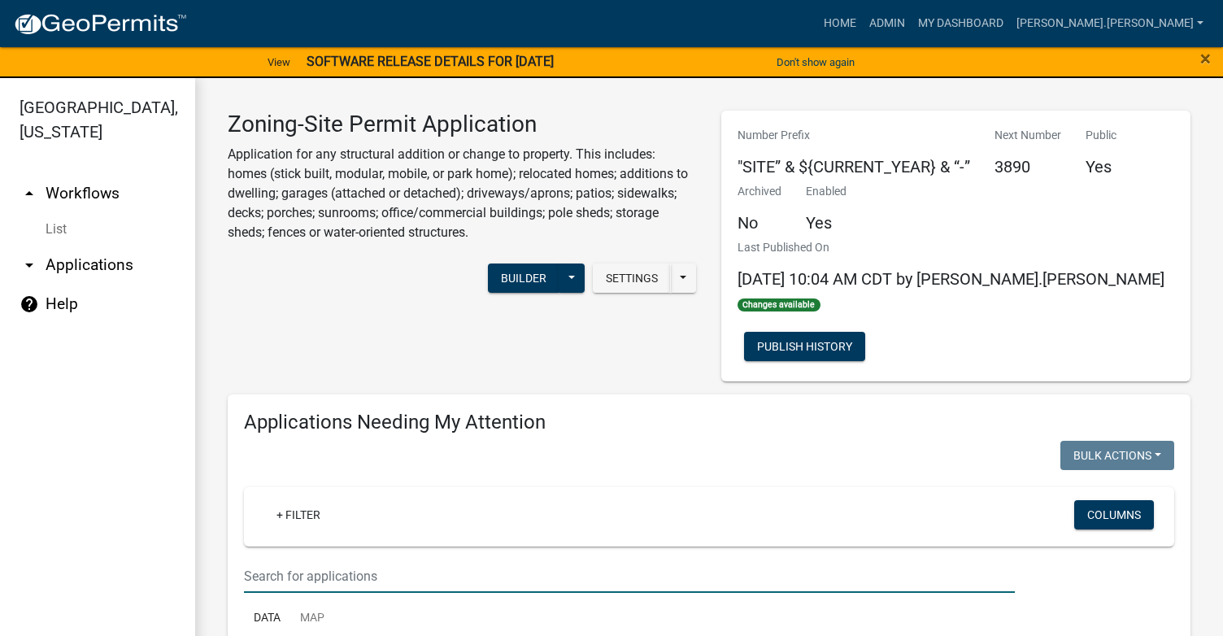
click at [512, 576] on input "text" at bounding box center [629, 576] width 771 height 33
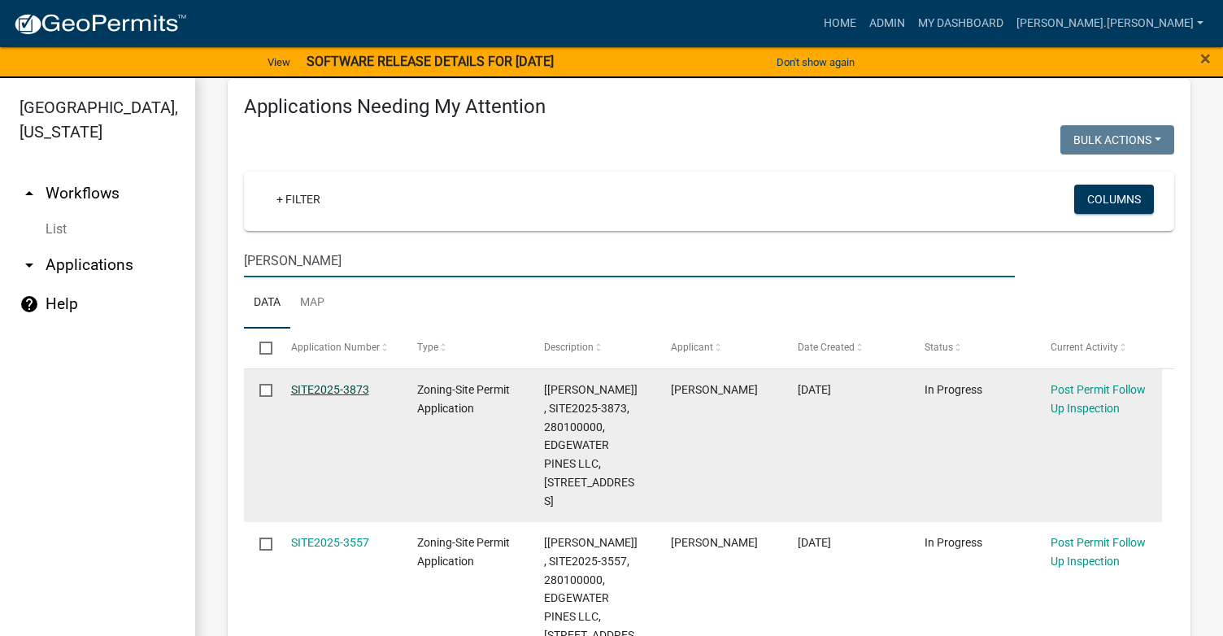
scroll to position [244, 0]
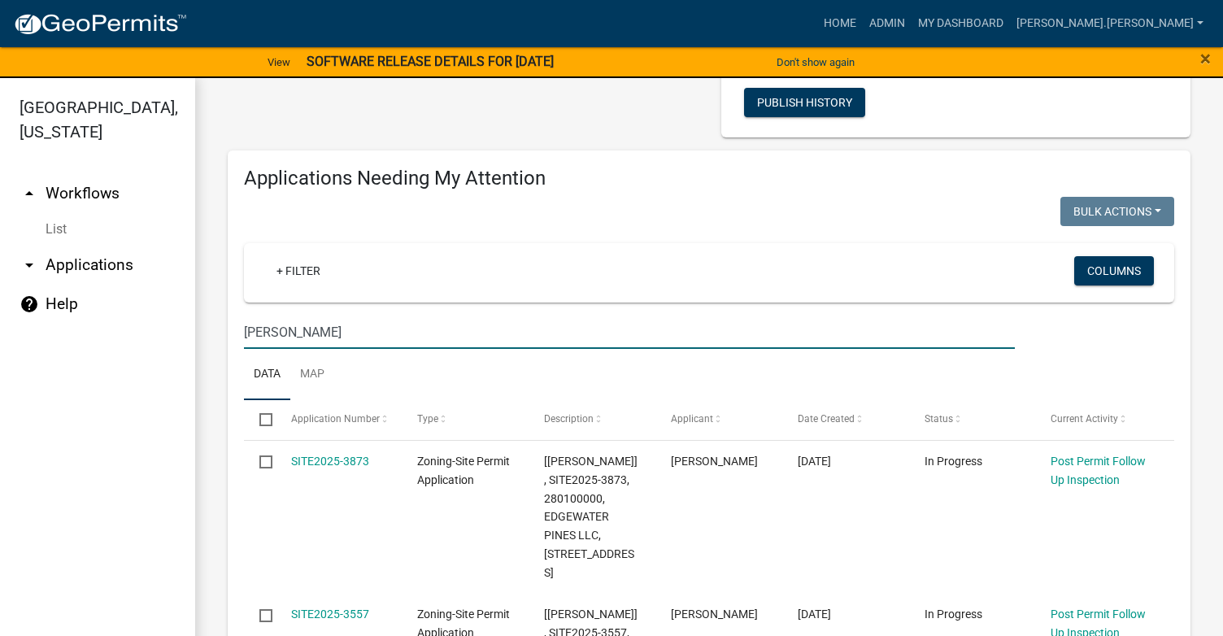
click at [362, 328] on input "[PERSON_NAME]" at bounding box center [629, 332] width 771 height 33
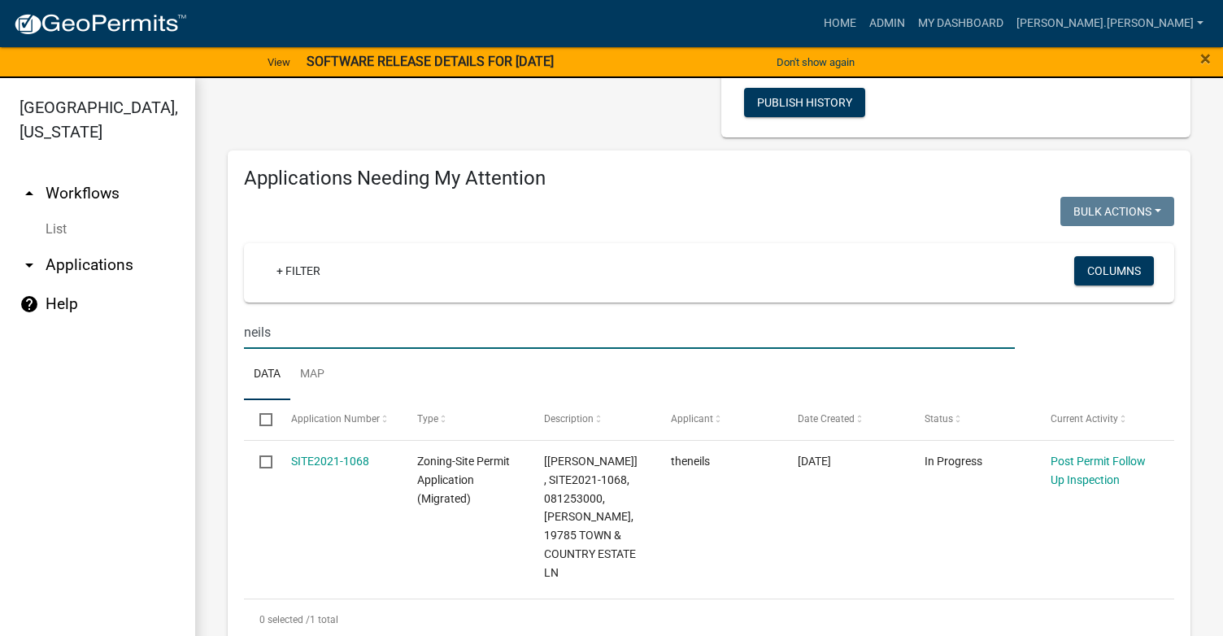
click at [321, 332] on input "neils" at bounding box center [629, 332] width 771 height 33
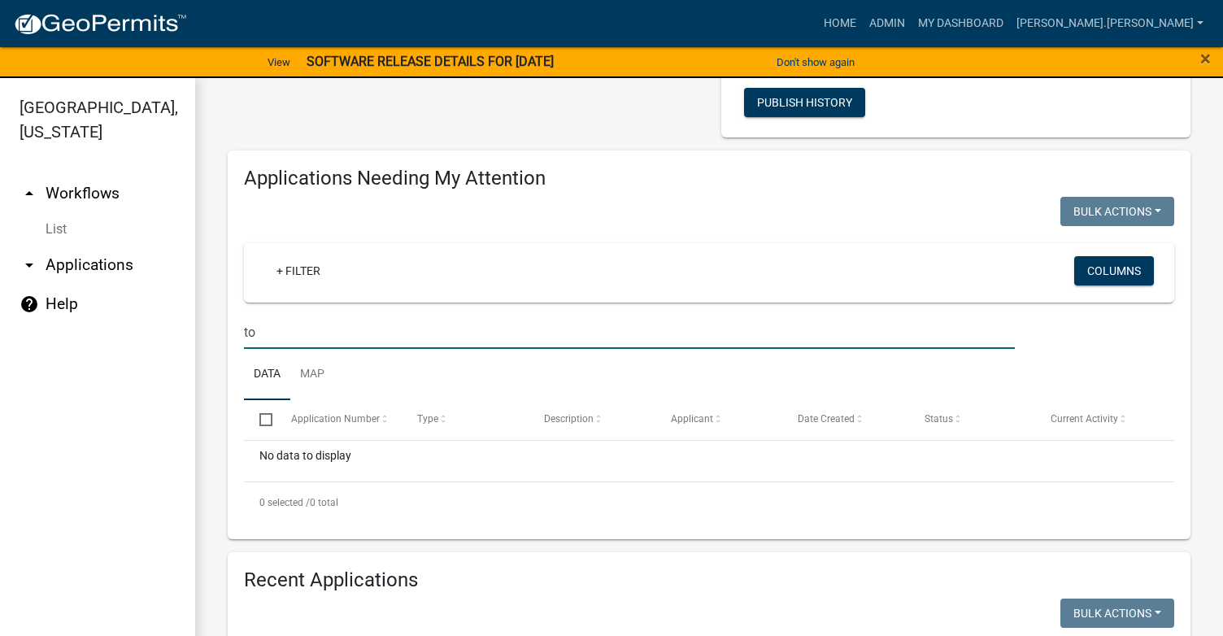
type input "t"
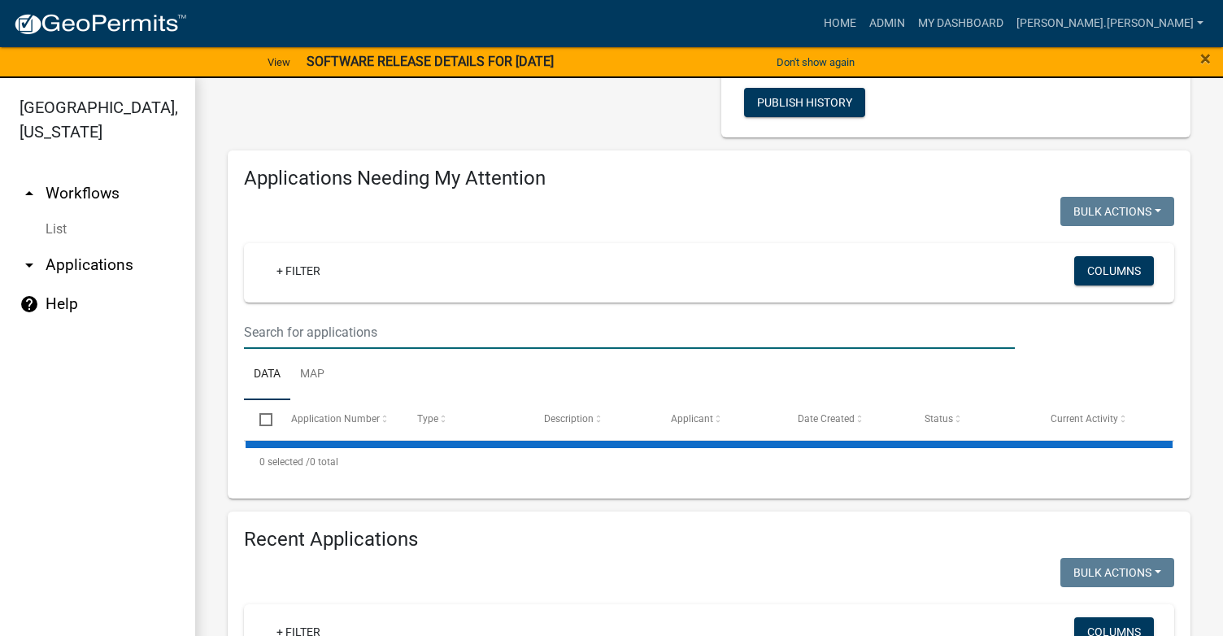
scroll to position [0, 0]
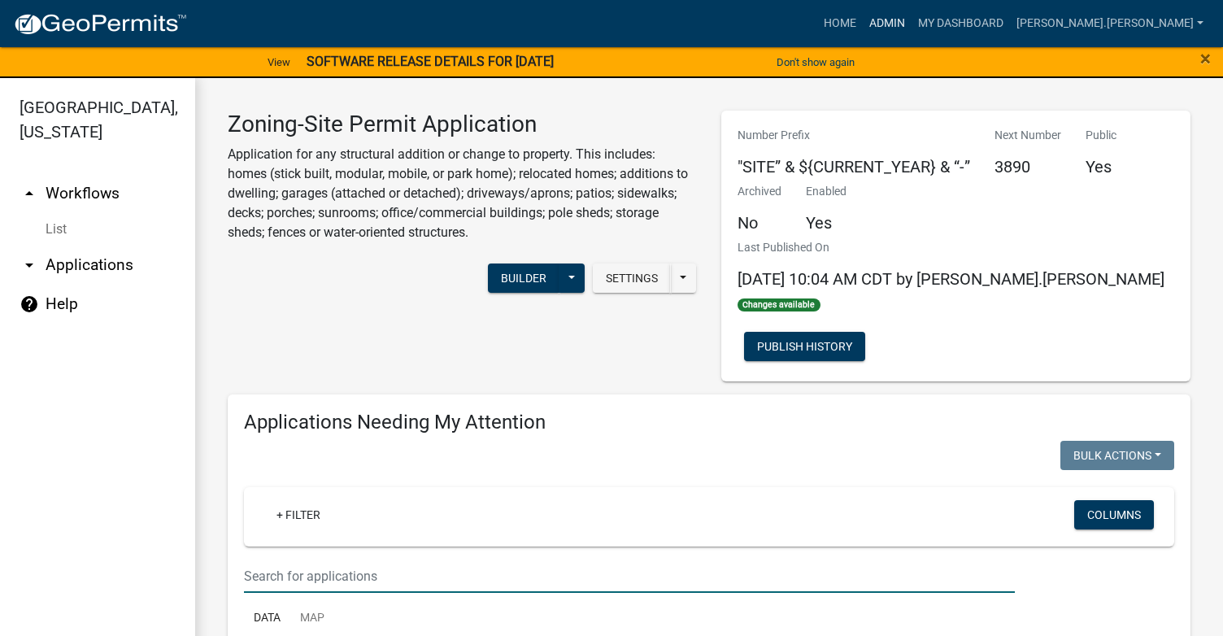
click at [912, 22] on link "Admin" at bounding box center [887, 23] width 49 height 31
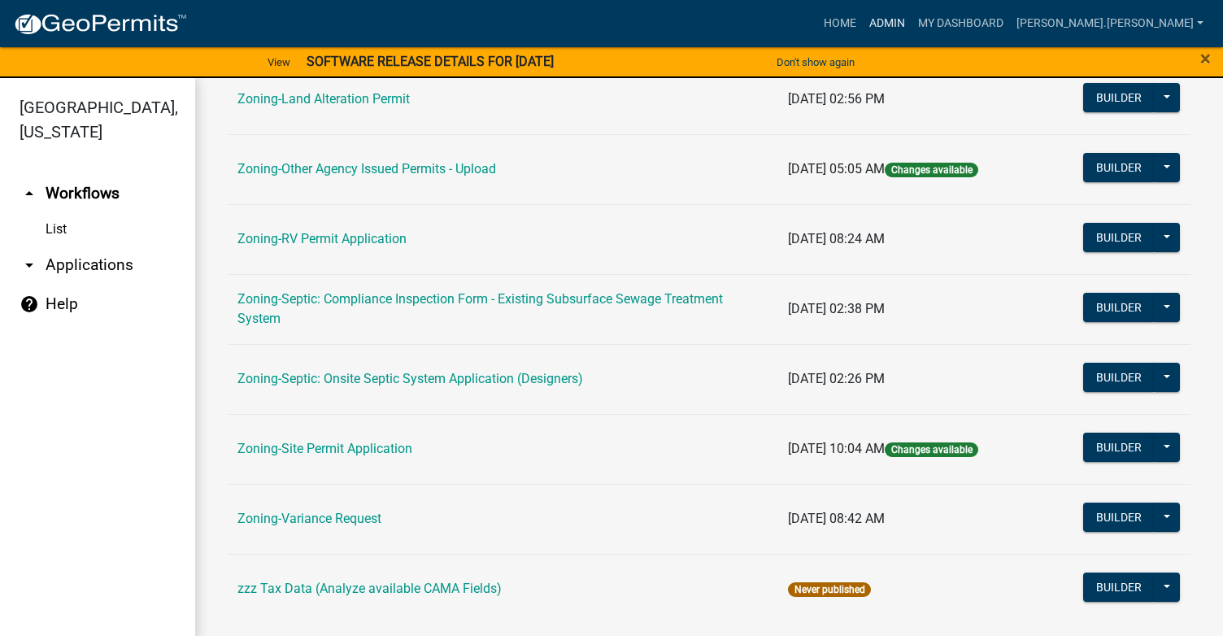
scroll to position [612, 0]
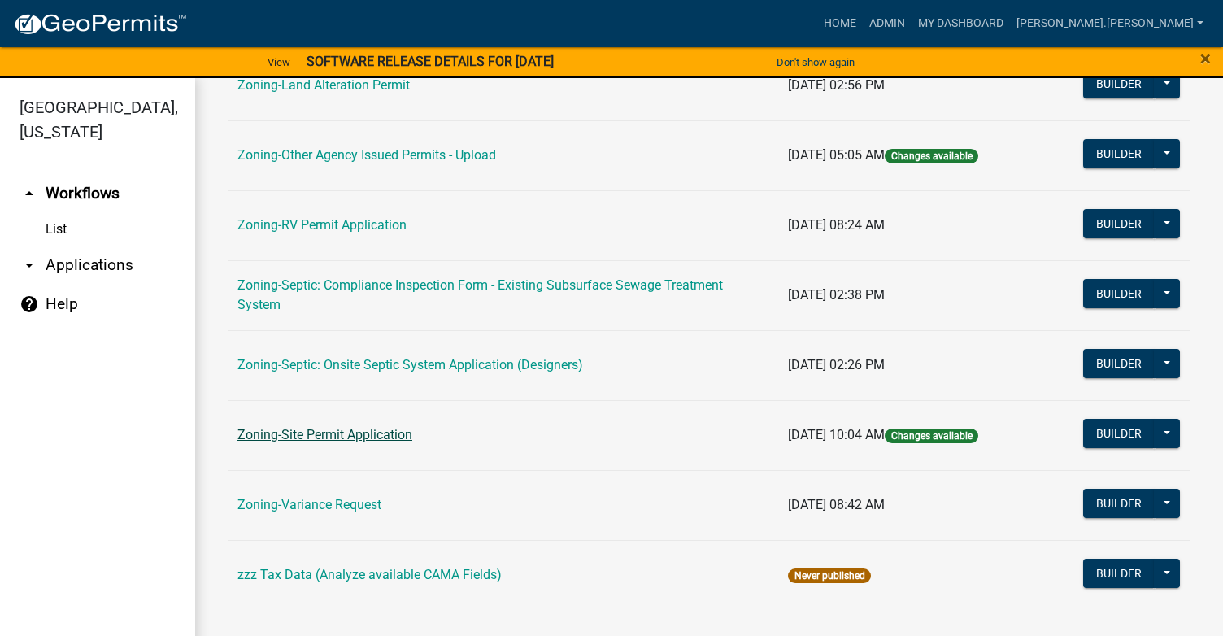
click at [299, 437] on link "Zoning-Site Permit Application" at bounding box center [325, 434] width 175 height 15
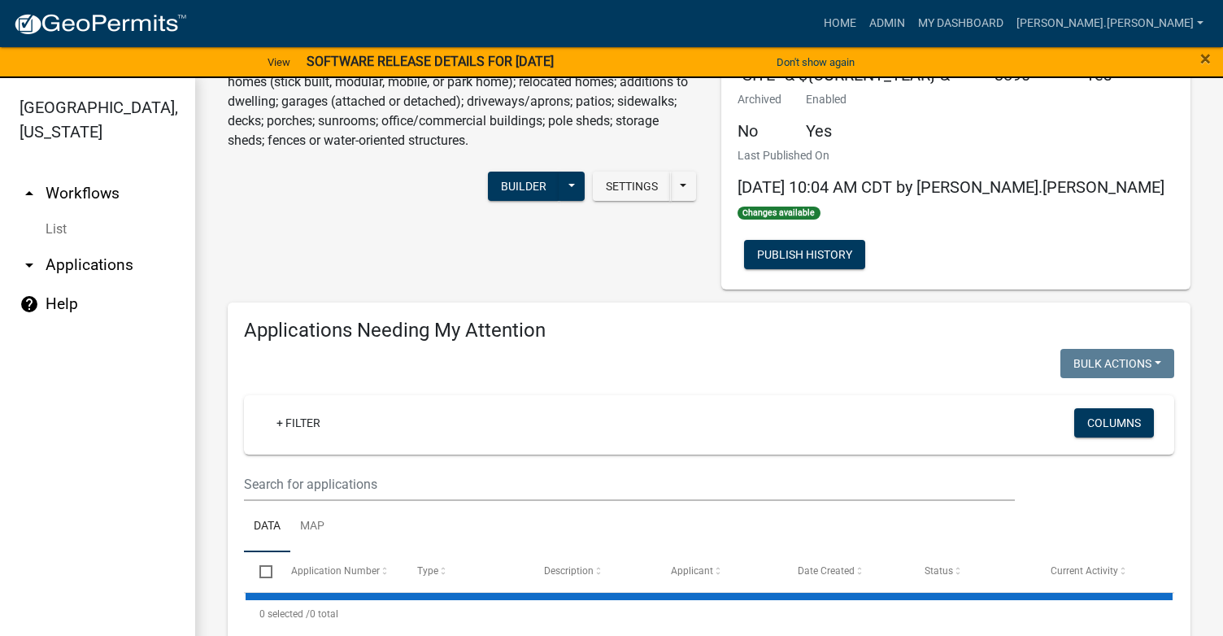
scroll to position [244, 0]
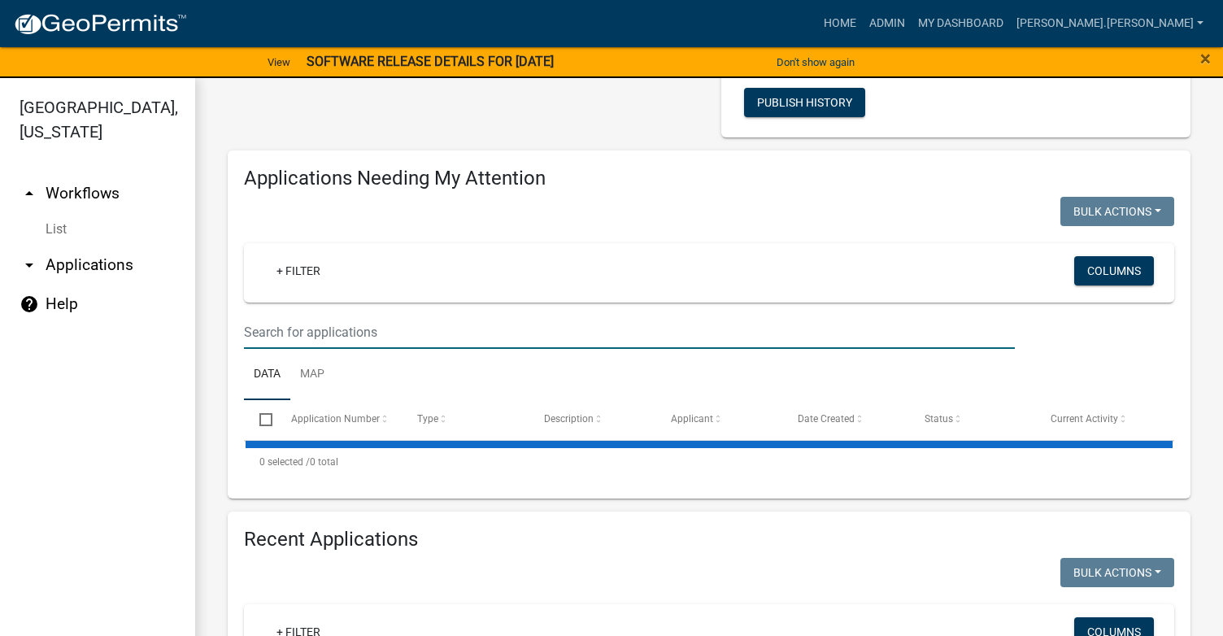
click at [364, 323] on input "text" at bounding box center [629, 332] width 771 height 33
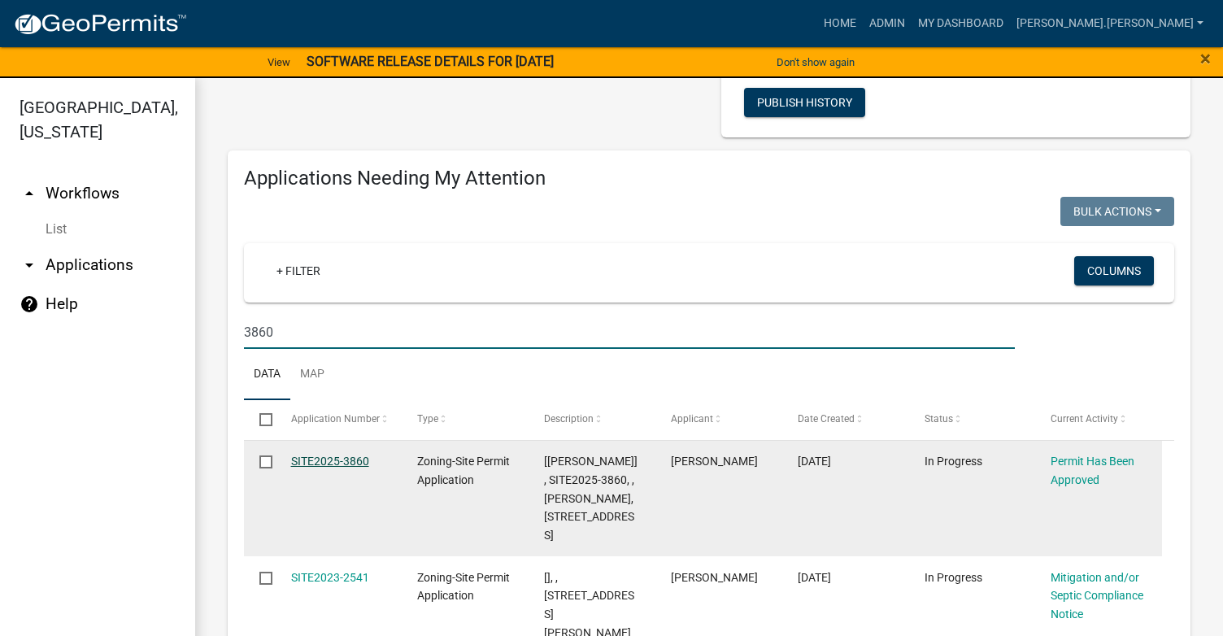
type input "3860"
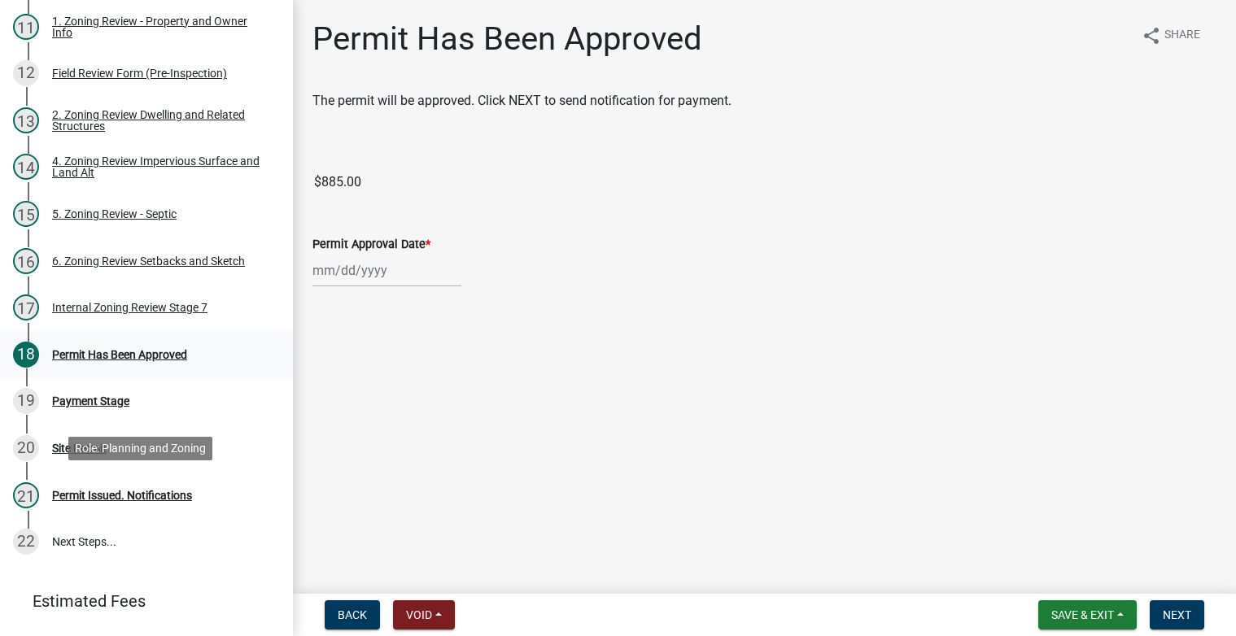
scroll to position [651, 0]
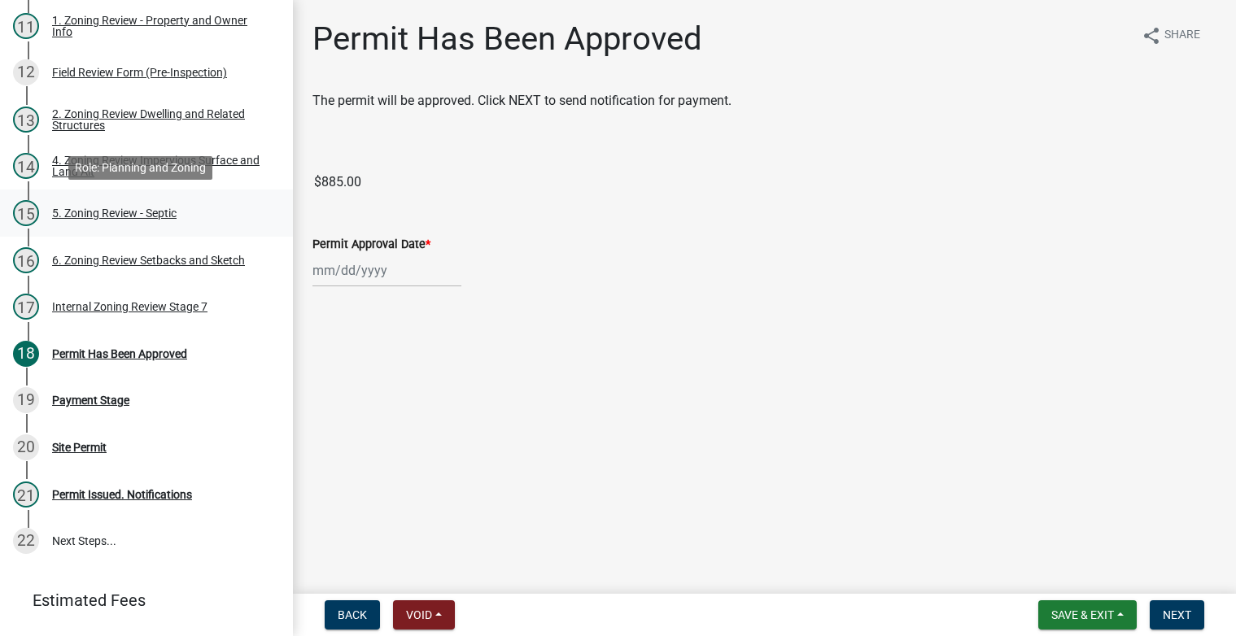
click at [155, 208] on div "5. Zoning Review - Septic" at bounding box center [114, 212] width 124 height 11
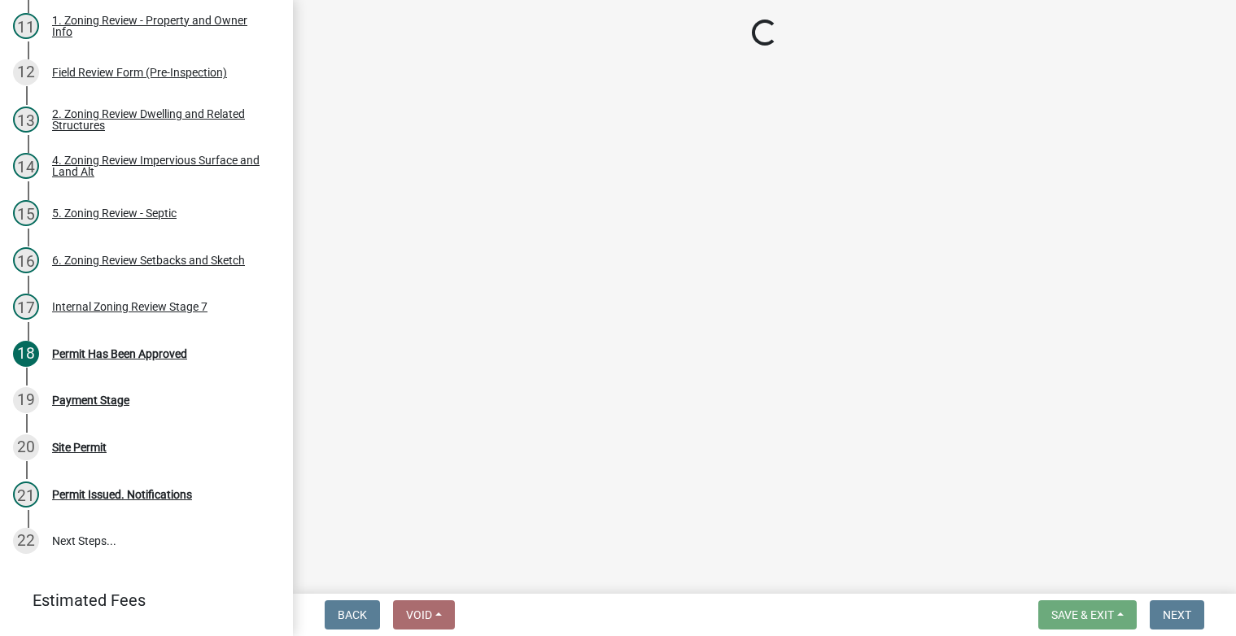
select select "b57b8896-1cf2-4a3f-b657-168f49e5b2e0"
select select "2fd537d7-74b1-4ff9-a84c-837cf5598f43"
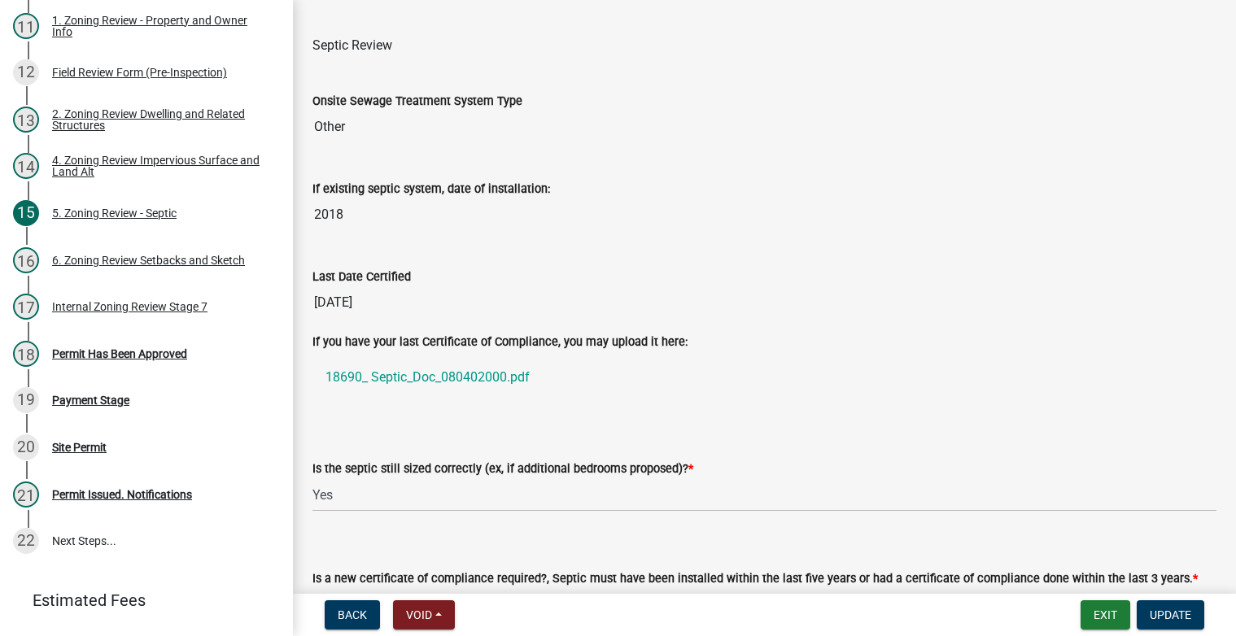
scroll to position [319, 0]
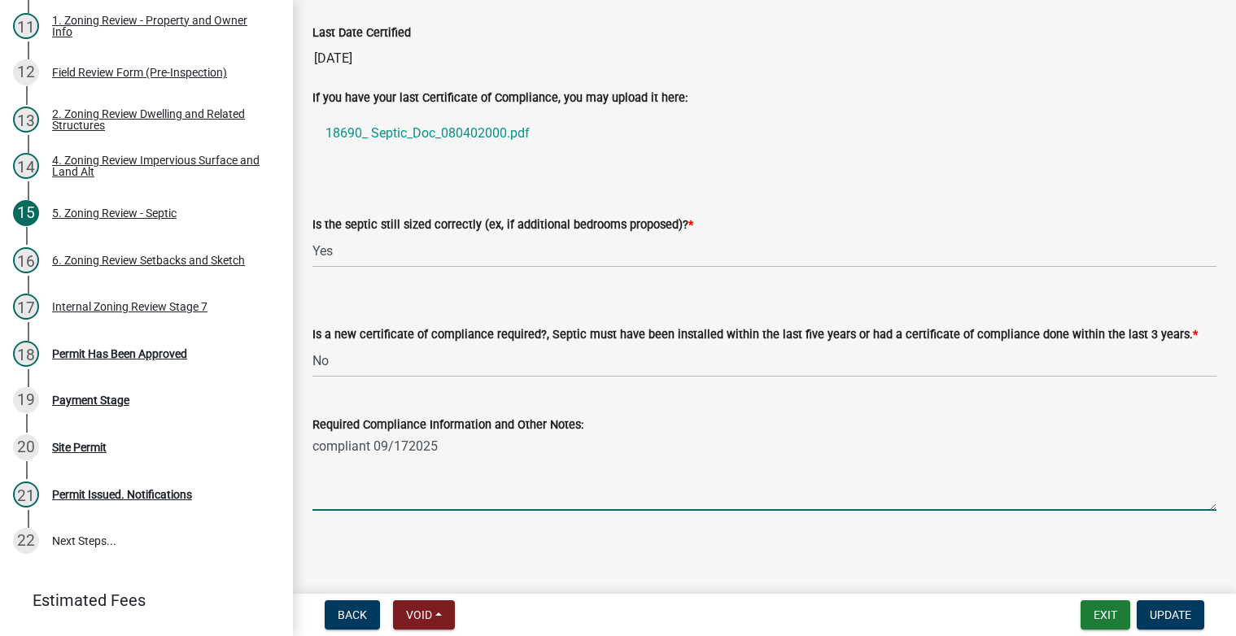
click at [407, 445] on textarea "compliant 09/172025" at bounding box center [764, 472] width 904 height 76
type textarea "compliant [DATE]"
click at [1157, 614] on span "Update" at bounding box center [1169, 614] width 41 height 13
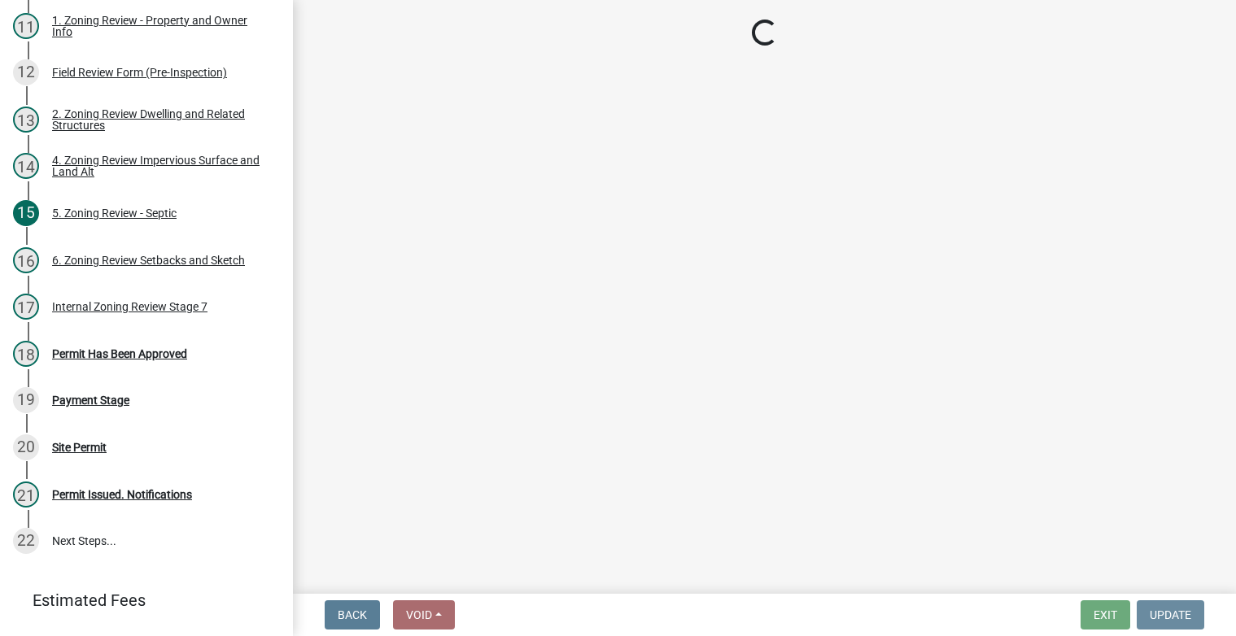
scroll to position [0, 0]
